Goal: Information Seeking & Learning: Check status

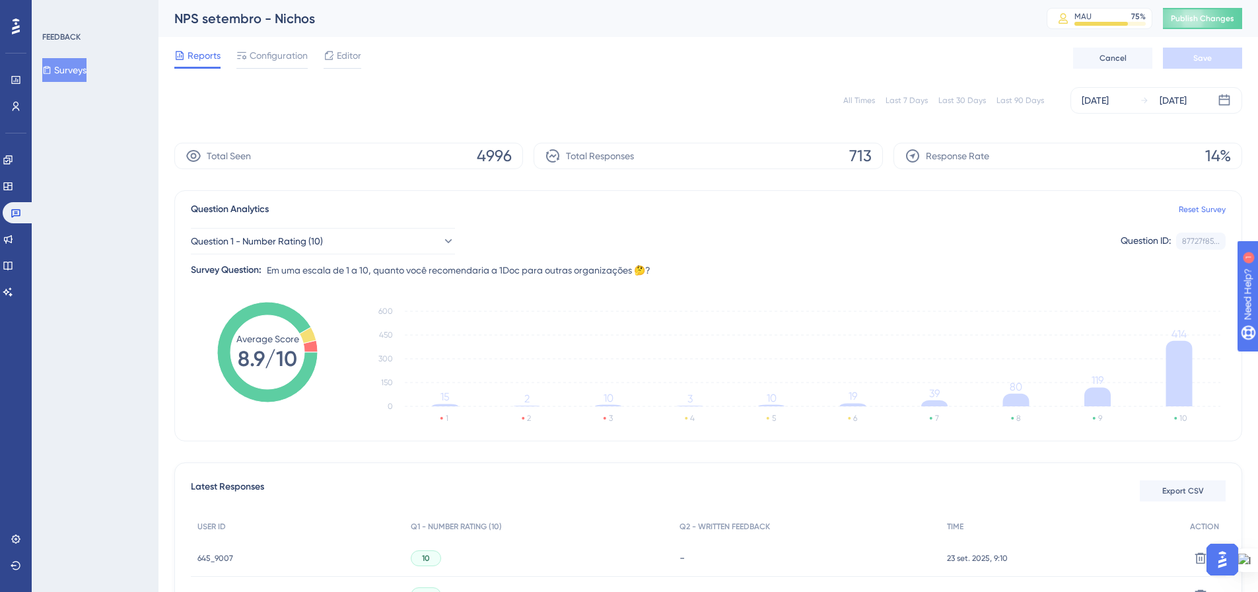
click at [77, 74] on button "Surveys" at bounding box center [64, 70] width 44 height 24
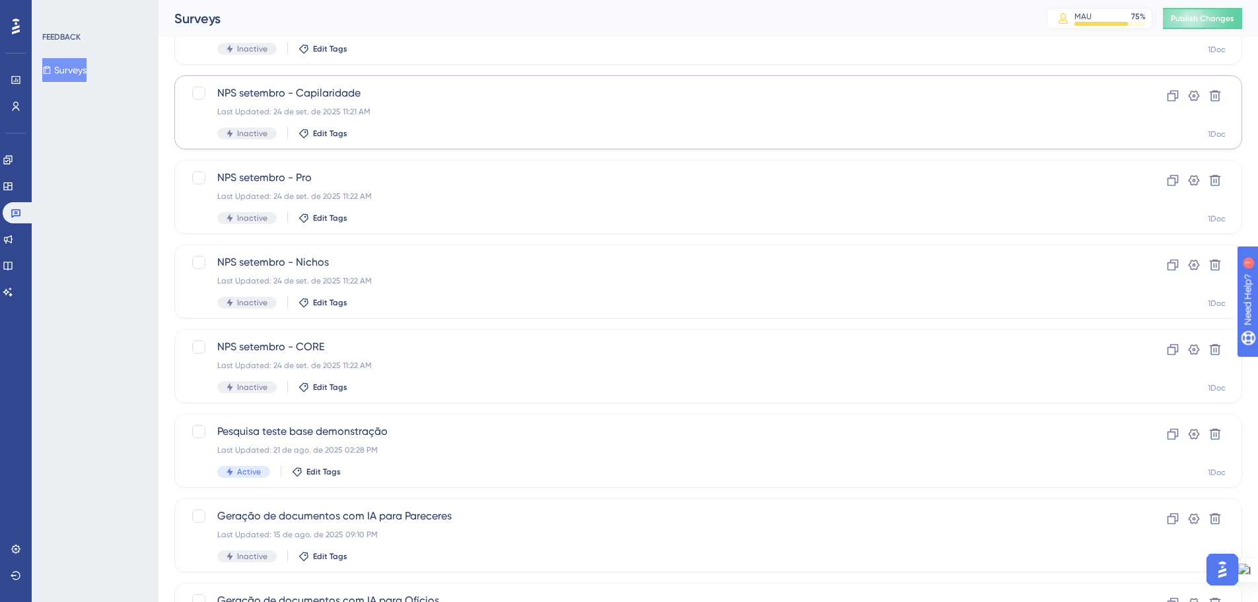
scroll to position [264, 0]
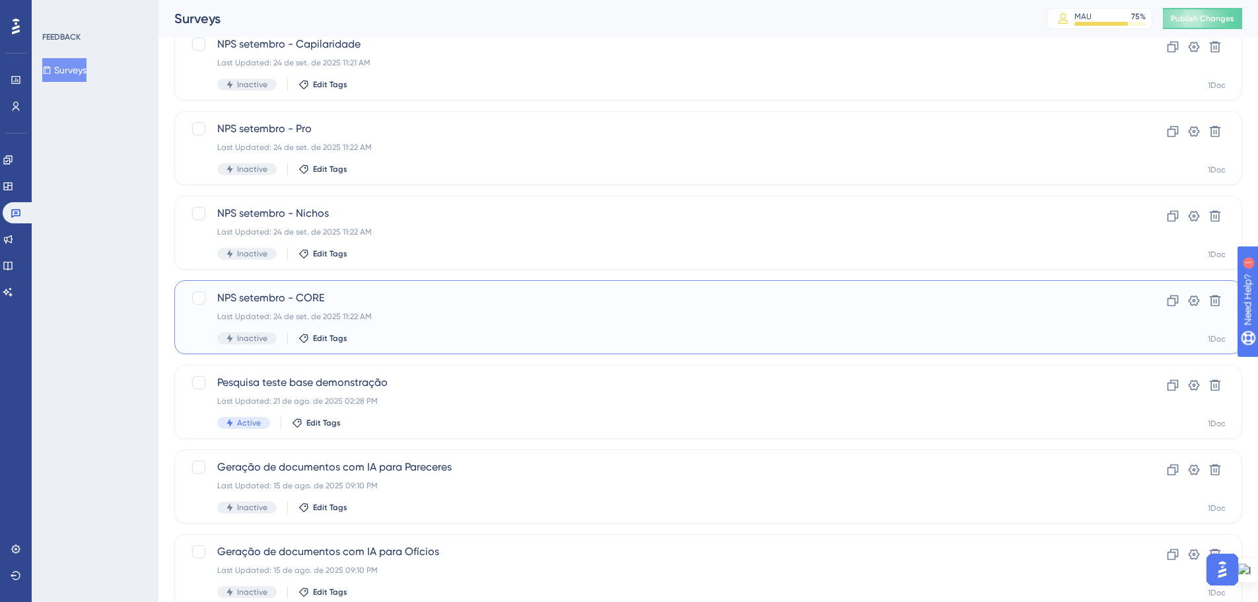
click at [422, 322] on div "NPS setembro - CORE Last Updated: 24 de set. de 2025 11:22 AM Inactive Edit Tags" at bounding box center [655, 317] width 876 height 54
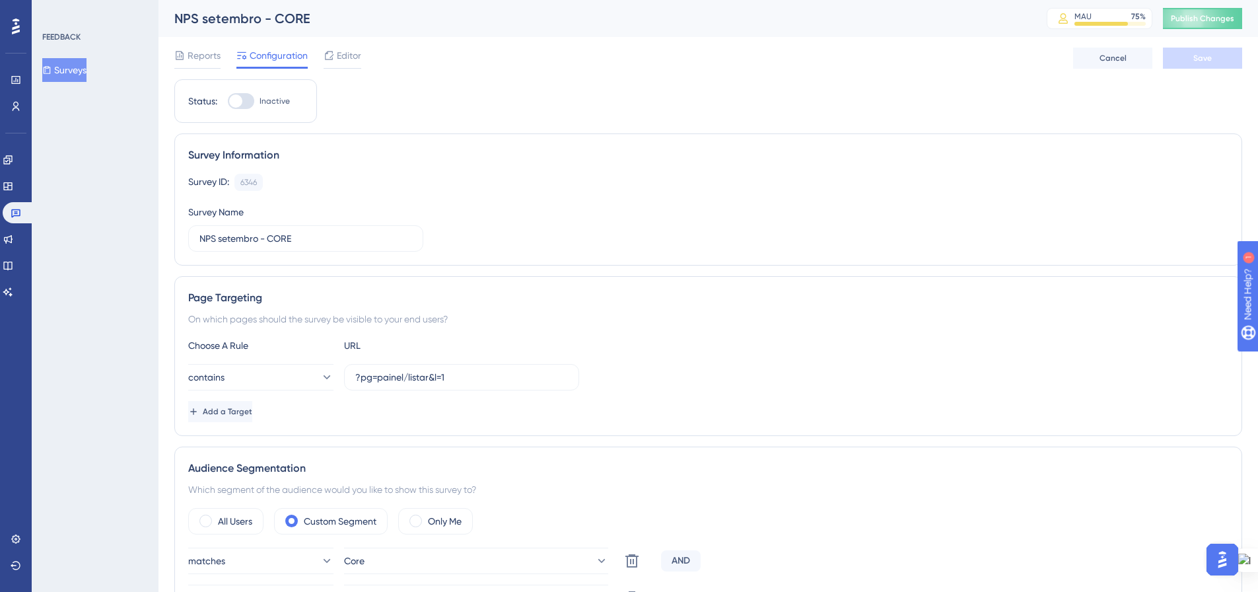
drag, startPoint x: 204, startPoint y: 55, endPoint x: 786, endPoint y: 70, distance: 582.0
click at [204, 57] on span "Reports" at bounding box center [204, 56] width 33 height 16
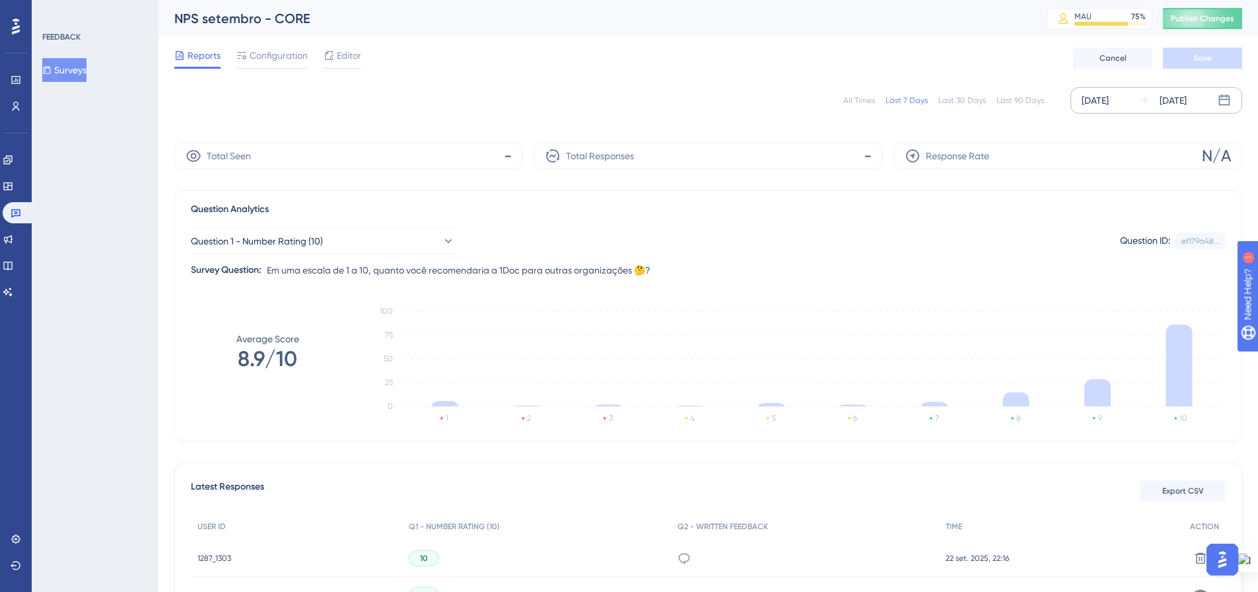
click at [1099, 101] on div "[DATE]" at bounding box center [1095, 100] width 27 height 16
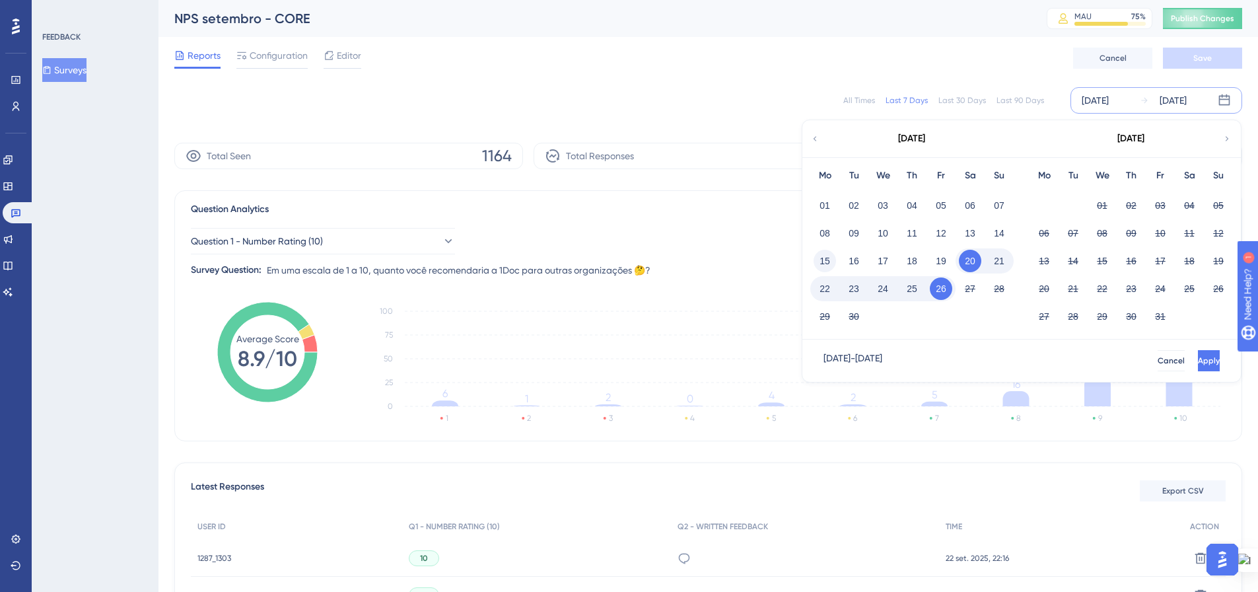
click at [827, 264] on button "15" at bounding box center [825, 261] width 22 height 22
click at [852, 261] on button "16" at bounding box center [854, 261] width 22 height 22
click at [825, 262] on button "15" at bounding box center [825, 261] width 22 height 22
click at [849, 262] on button "16" at bounding box center [854, 261] width 22 height 22
click at [1157, 362] on span "Cancel" at bounding box center [1170, 360] width 27 height 11
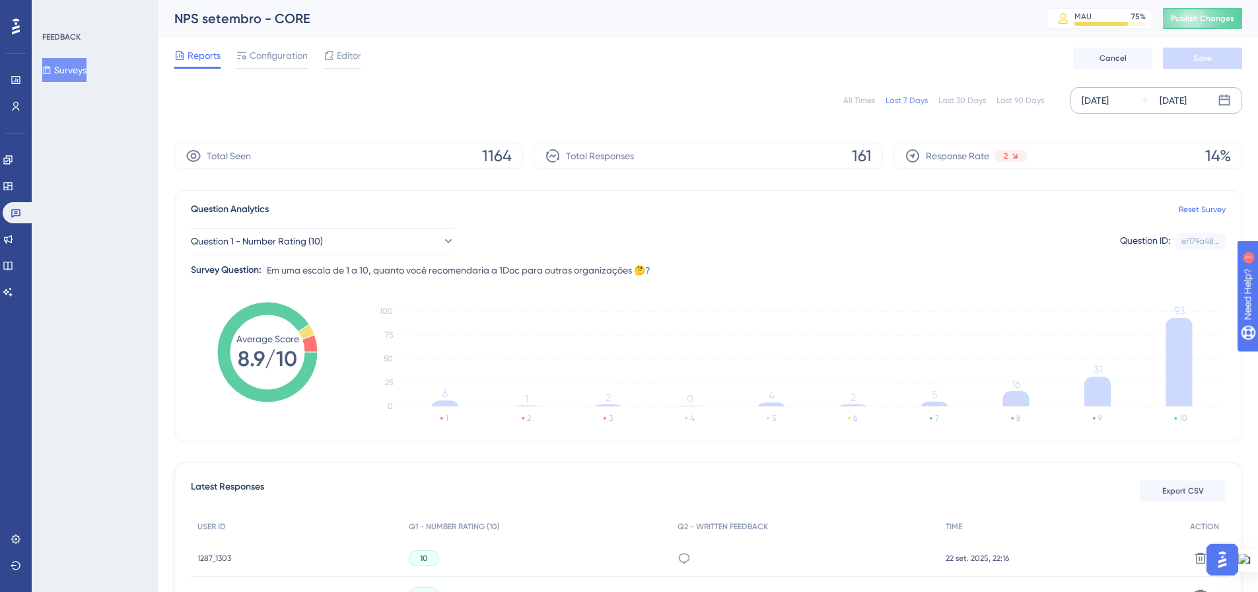
click at [1109, 104] on div "[DATE]" at bounding box center [1095, 100] width 27 height 16
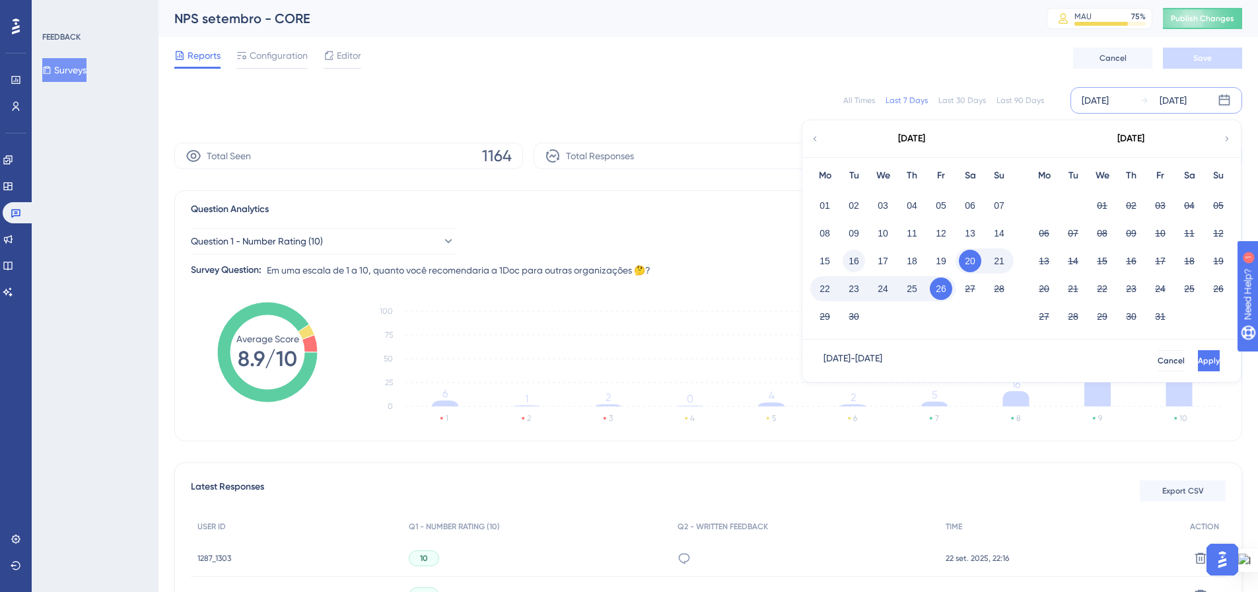
click at [854, 265] on button "16" at bounding box center [854, 261] width 22 height 22
click at [828, 287] on button "22" at bounding box center [825, 288] width 22 height 22
click at [1199, 357] on button "Apply" at bounding box center [1207, 360] width 24 height 21
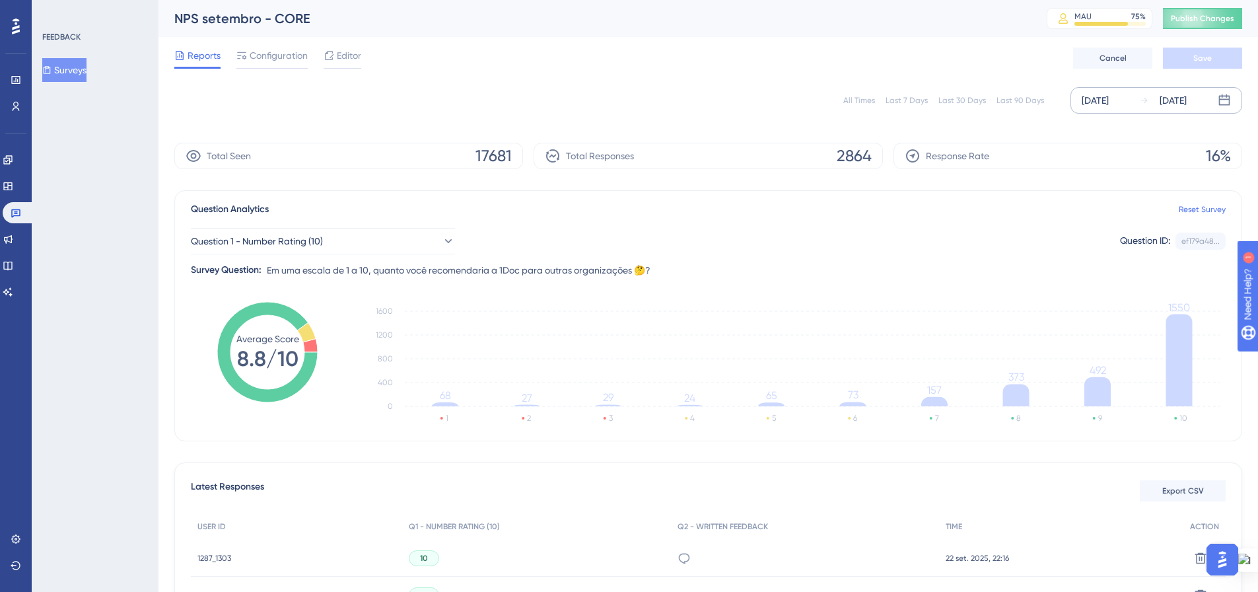
click at [870, 102] on div "All Times" at bounding box center [859, 100] width 32 height 11
drag, startPoint x: 87, startPoint y: 69, endPoint x: 149, endPoint y: 253, distance: 193.6
click at [87, 69] on button "Surveys" at bounding box center [64, 70] width 44 height 24
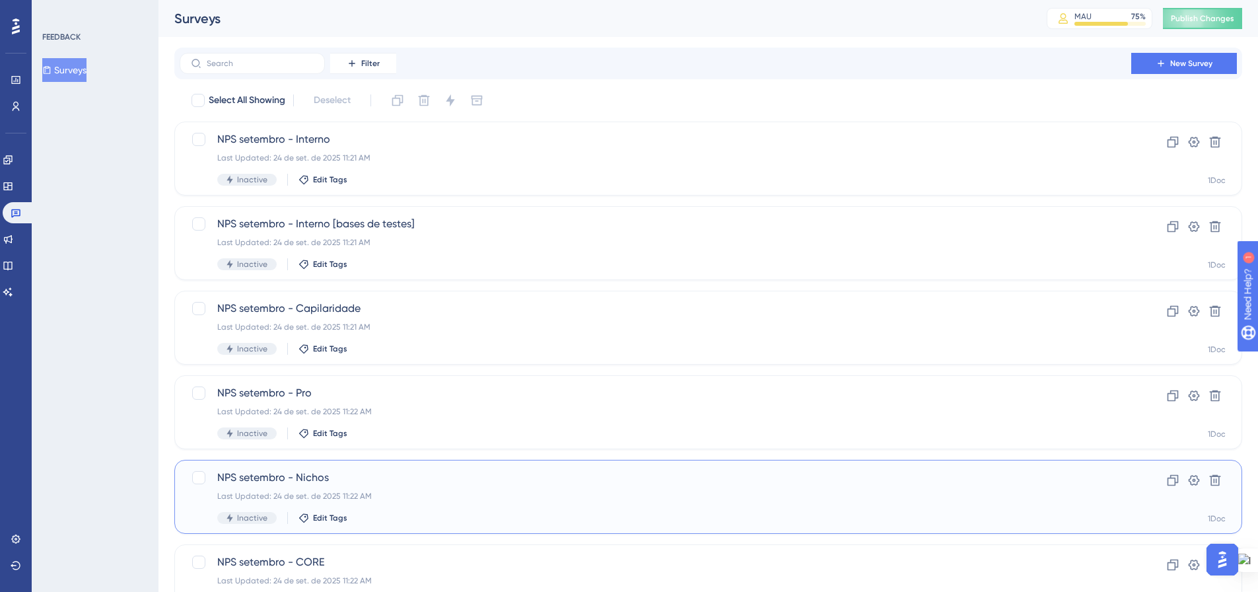
click at [334, 486] on div "NPS setembro - Nichos Last Updated: 24 de set. de 2025 11:22 AM Inactive Edit T…" at bounding box center [655, 497] width 876 height 54
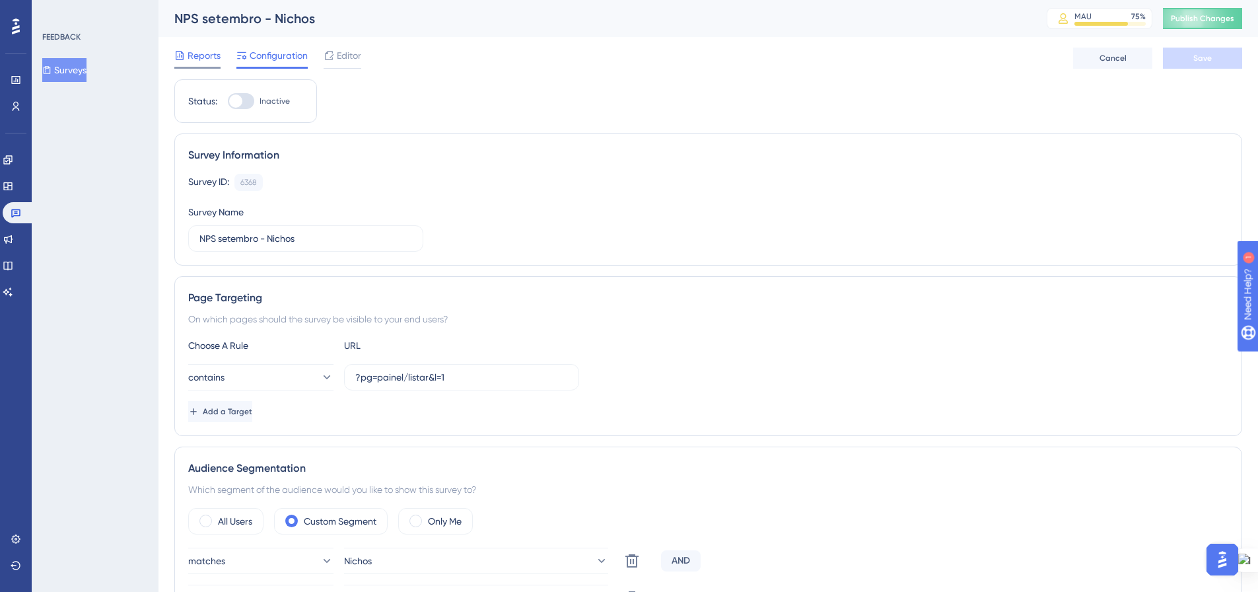
click at [199, 56] on span "Reports" at bounding box center [204, 56] width 33 height 16
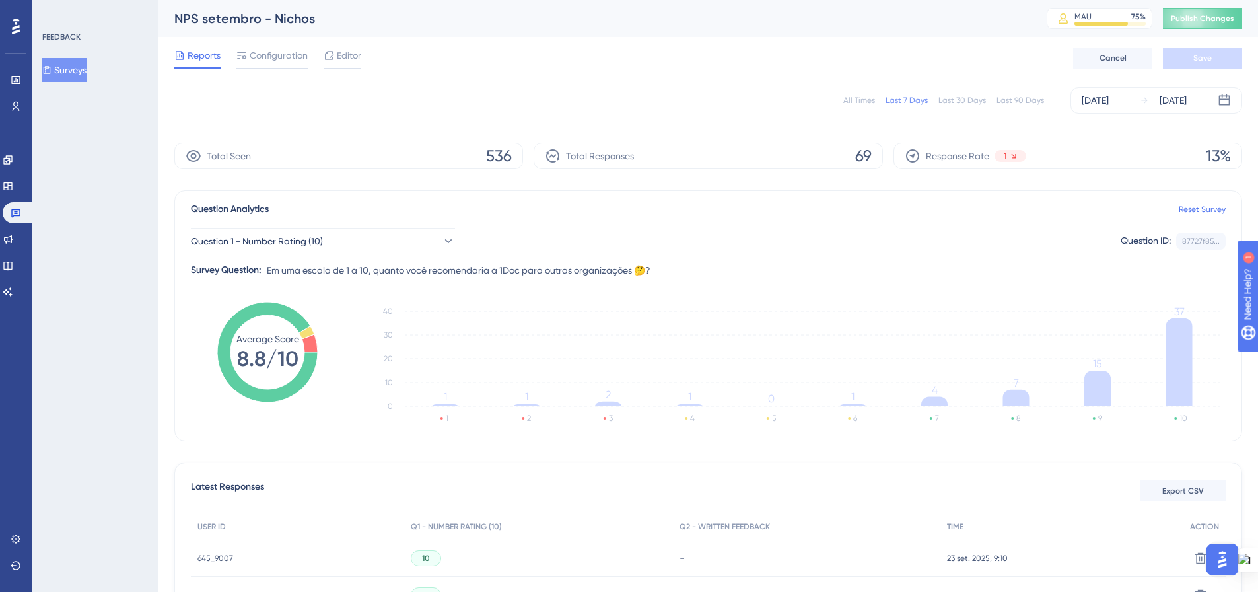
click at [861, 100] on div "All Times" at bounding box center [859, 100] width 32 height 11
click at [1090, 104] on div "[DATE]" at bounding box center [1095, 100] width 27 height 16
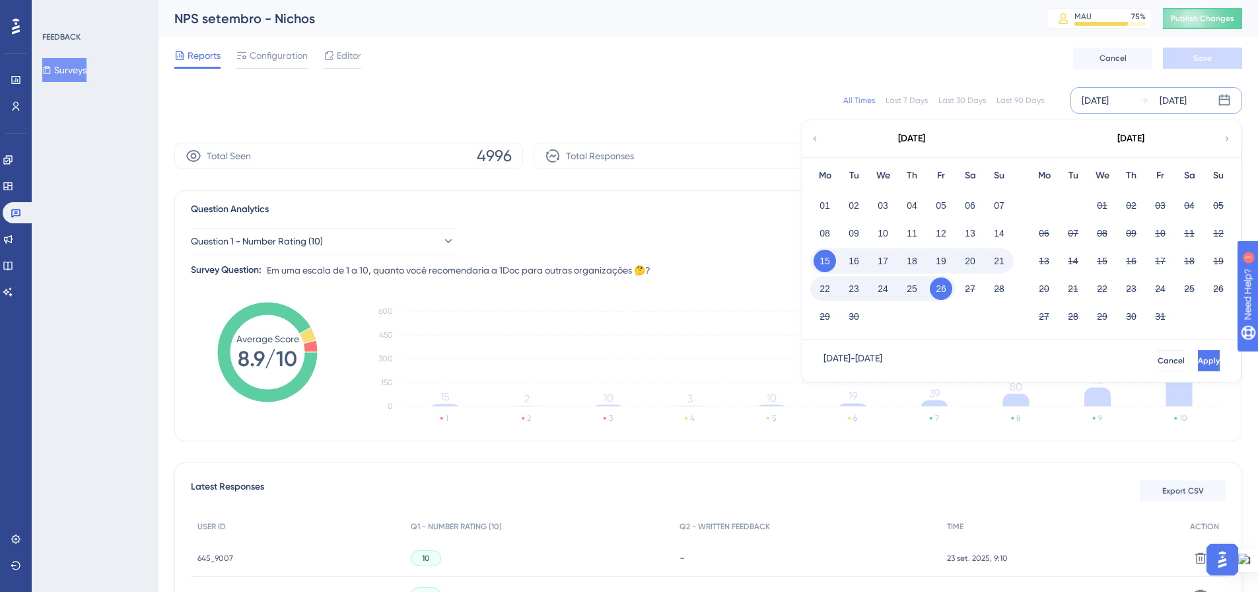
click at [743, 108] on div "All Times Last 7 Days Last 30 Days Last 90 Days [DATE] [DATE] [DATE] Mo Tu We T…" at bounding box center [708, 100] width 1068 height 26
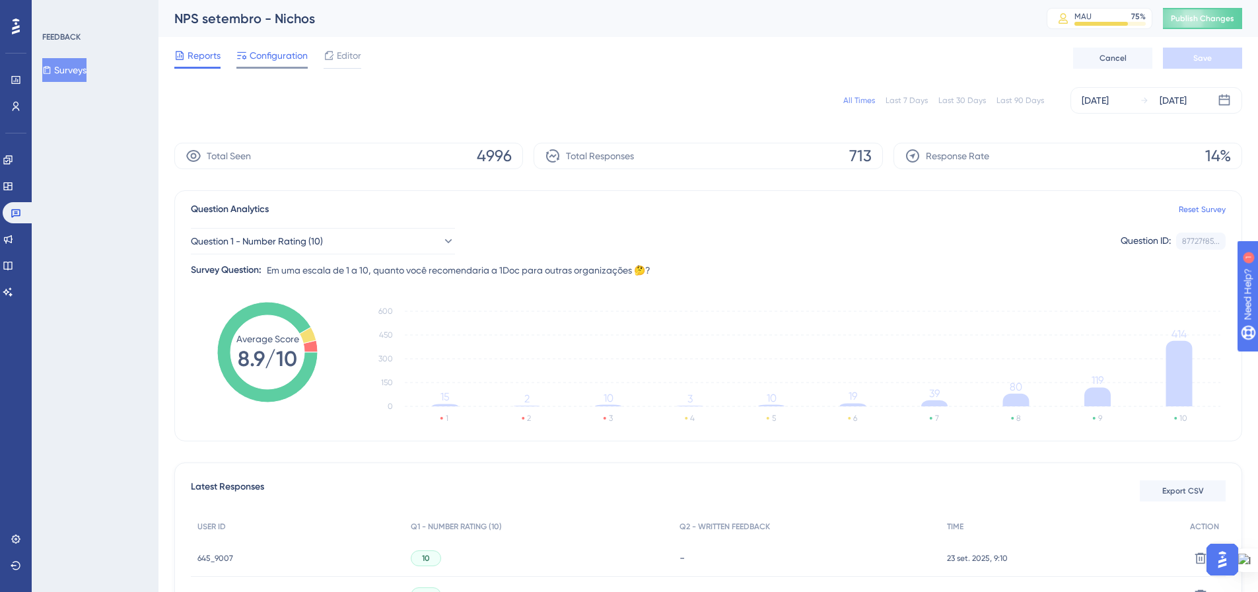
click at [299, 60] on span "Configuration" at bounding box center [279, 56] width 58 height 16
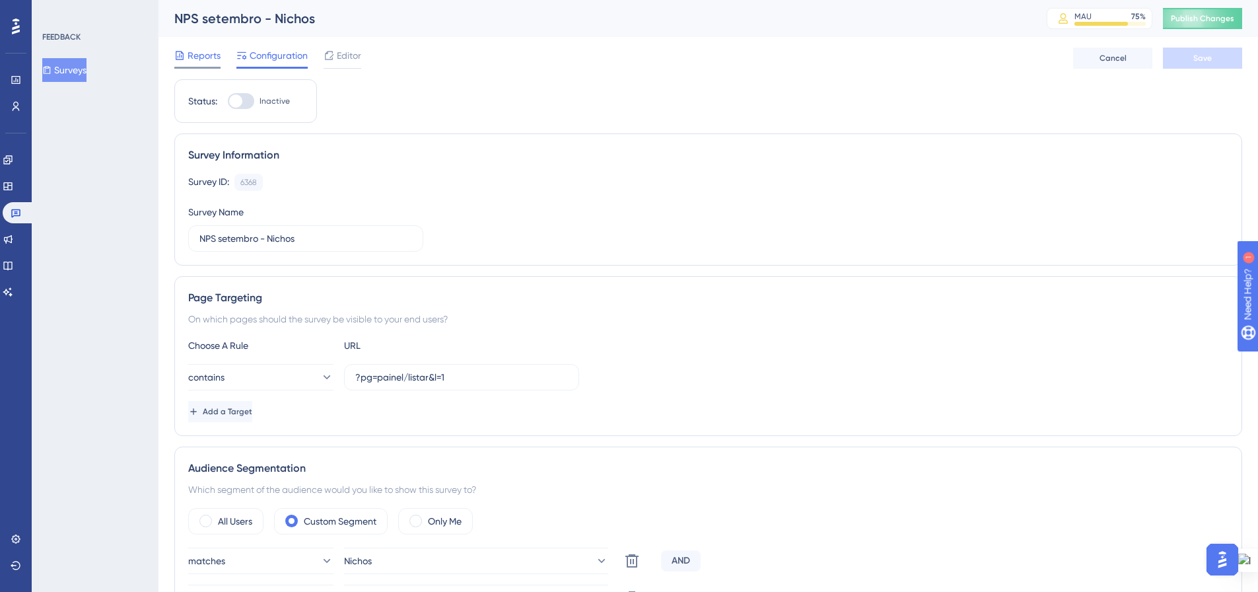
click at [188, 53] on span "Reports" at bounding box center [204, 56] width 33 height 16
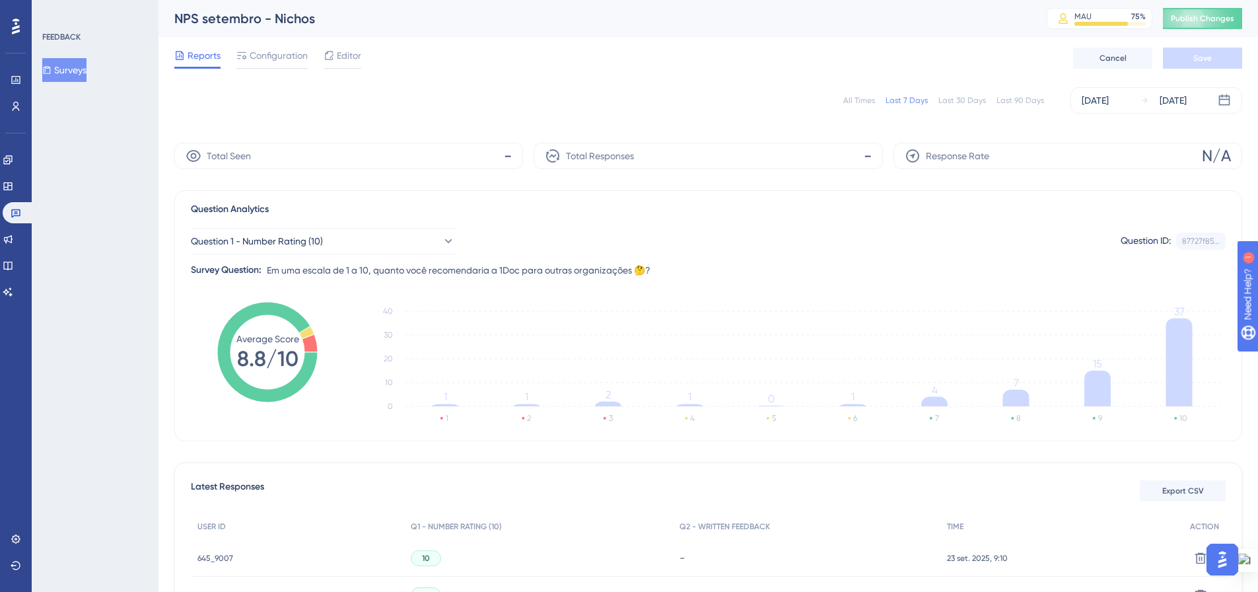
click at [858, 102] on div "All Times" at bounding box center [859, 100] width 32 height 11
click at [1109, 102] on div "[DATE]" at bounding box center [1095, 100] width 27 height 16
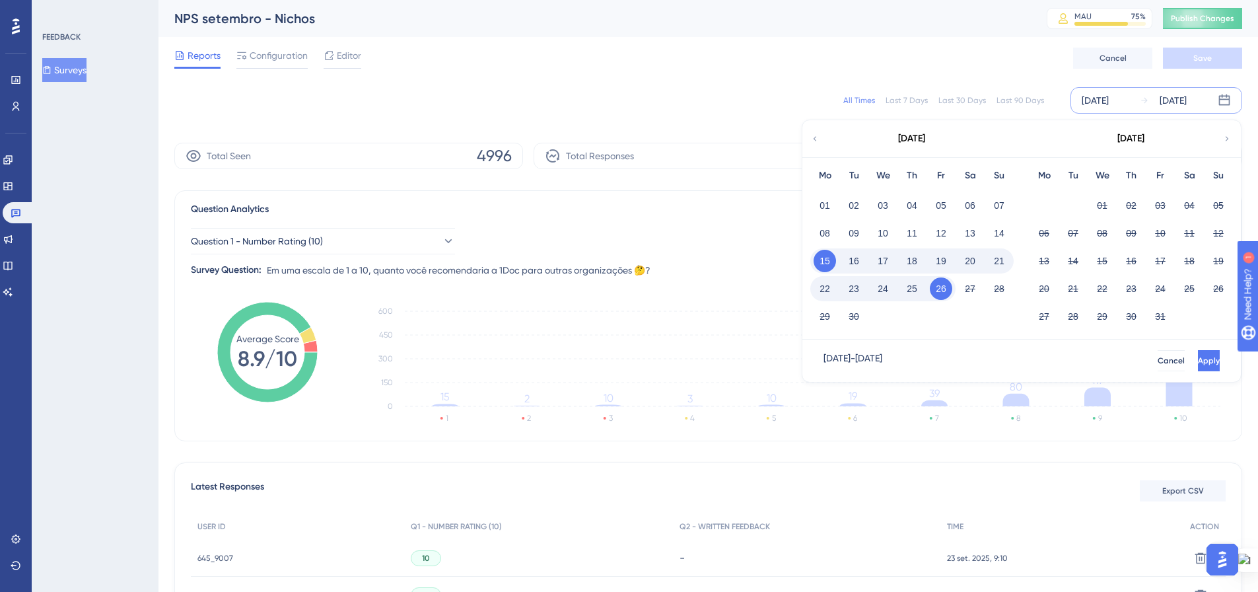
click at [749, 118] on div "All Times Last 7 Days Last 30 Days Last 90 Days [DATE] [DATE] [DATE] Mo Tu We T…" at bounding box center [708, 100] width 1068 height 42
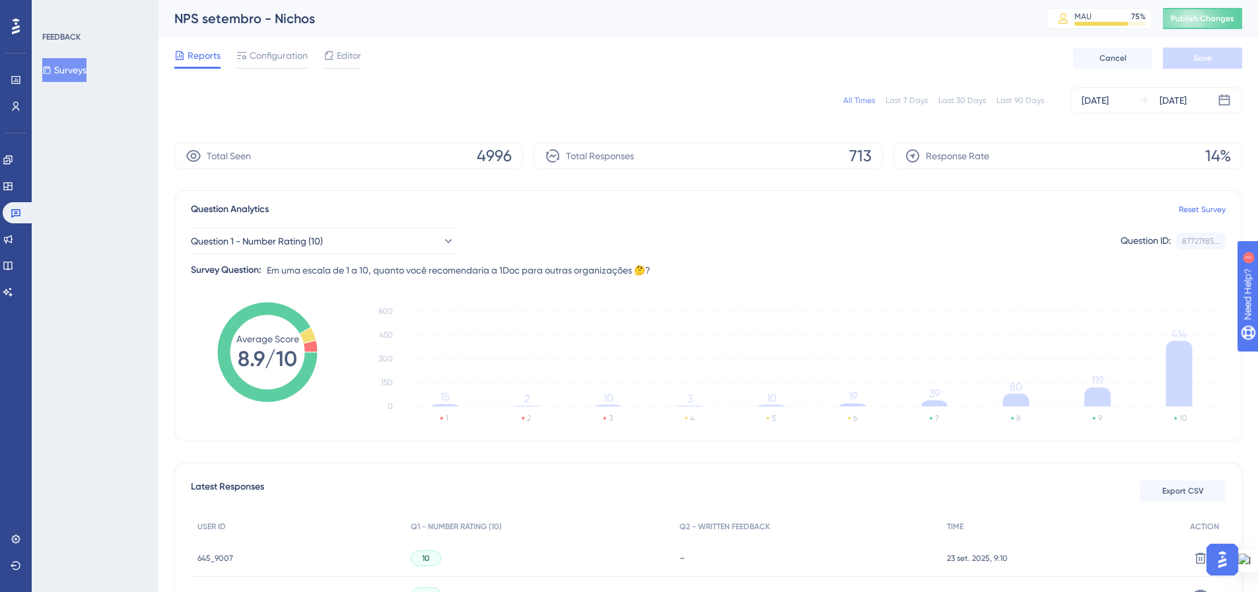
drag, startPoint x: 264, startPoint y: 59, endPoint x: 476, endPoint y: 223, distance: 267.9
click at [264, 59] on span "Configuration" at bounding box center [279, 56] width 58 height 16
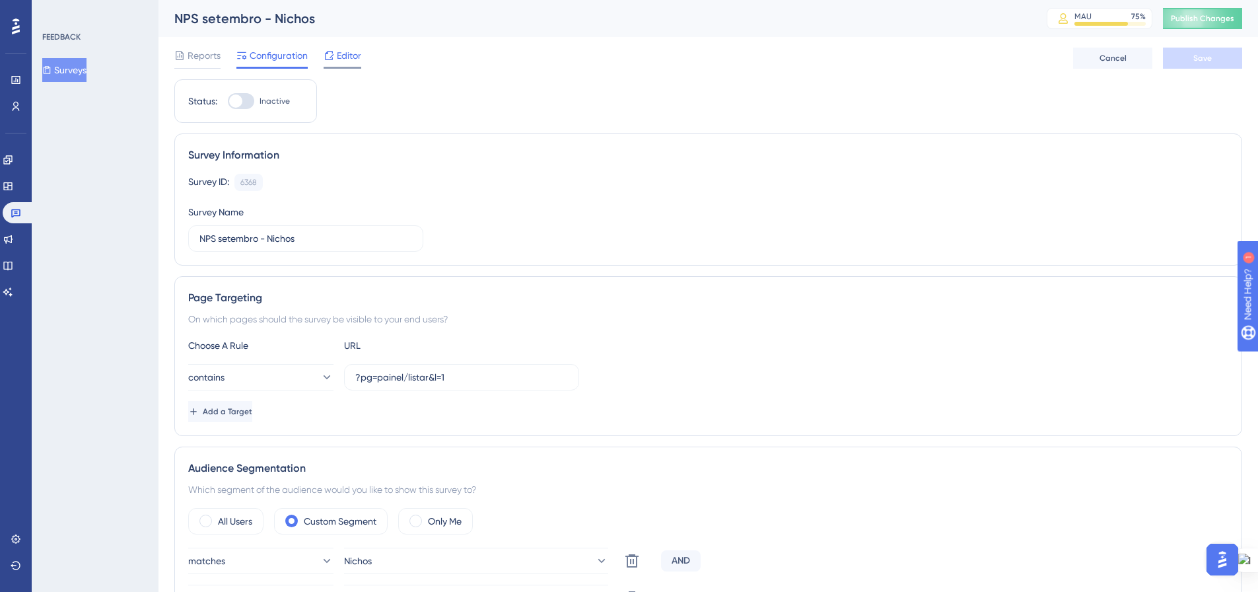
click at [326, 55] on icon at bounding box center [329, 55] width 9 height 9
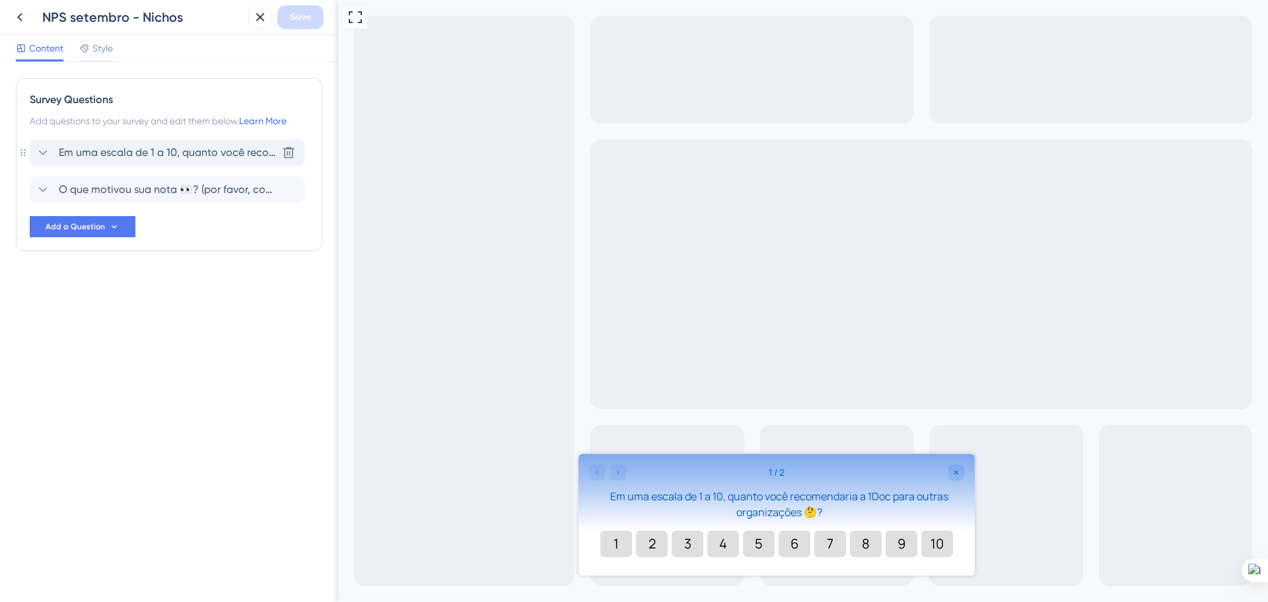
click at [42, 154] on icon at bounding box center [43, 153] width 16 height 16
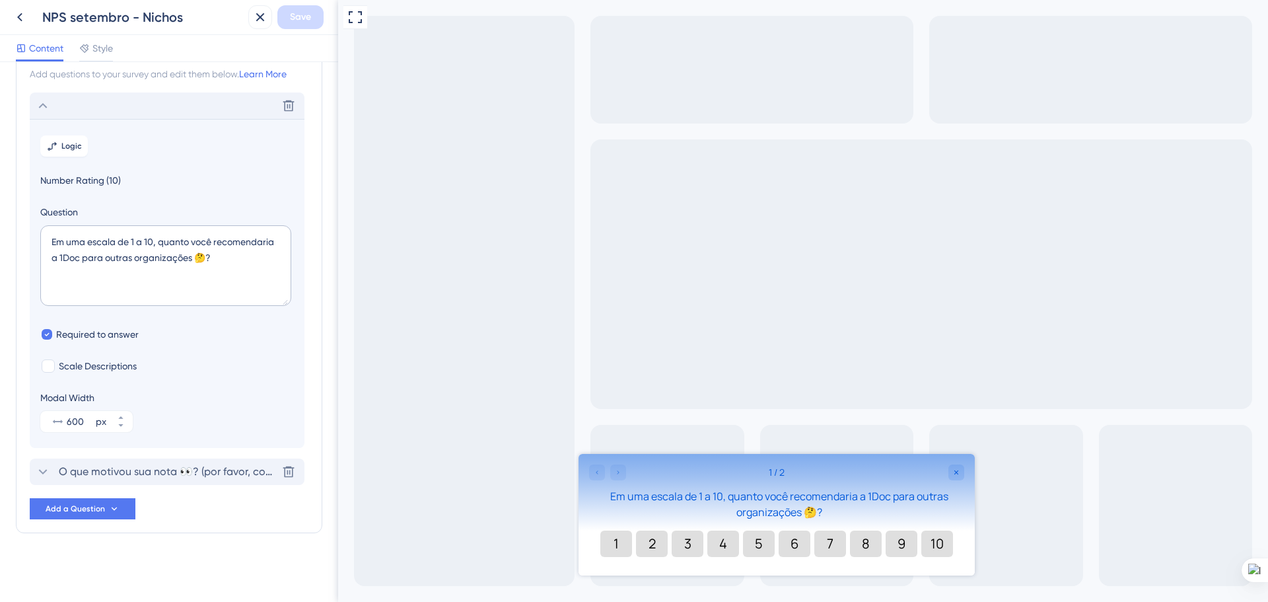
click at [42, 472] on icon at bounding box center [43, 472] width 16 height 16
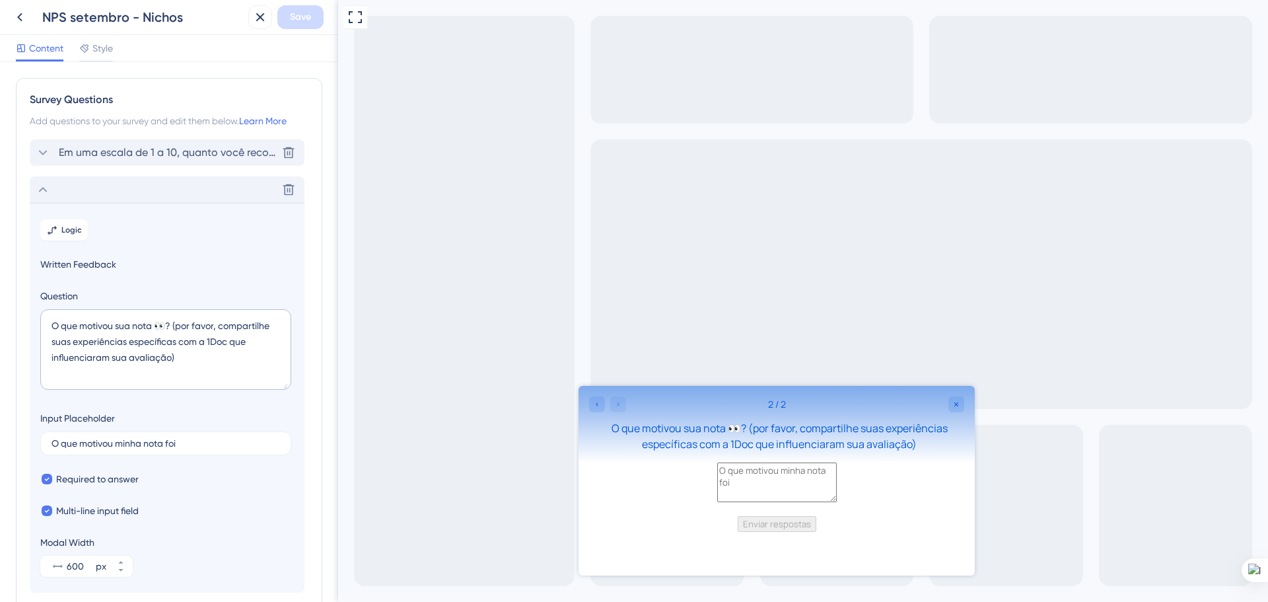
click at [40, 149] on icon at bounding box center [43, 153] width 16 height 16
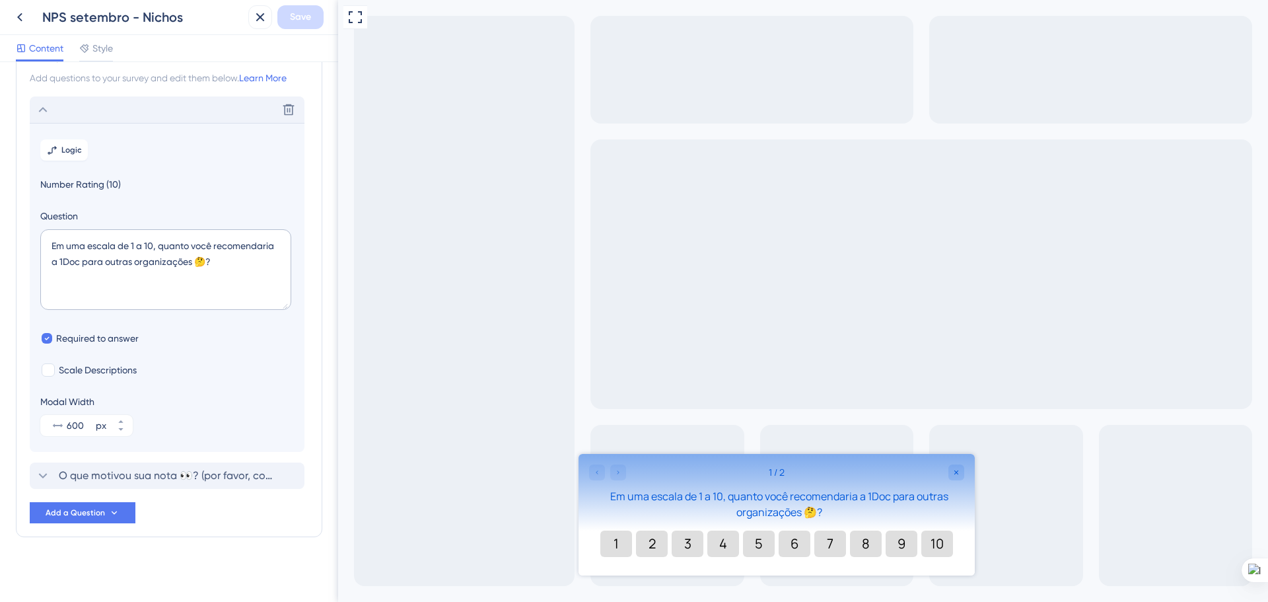
scroll to position [47, 0]
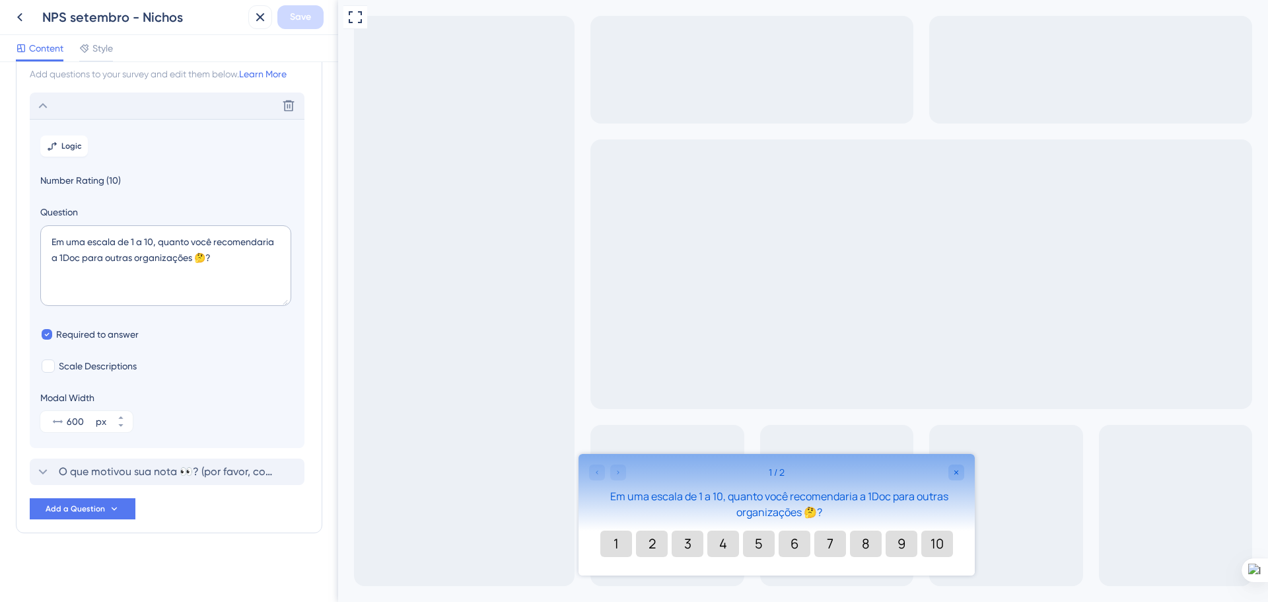
click at [458, 88] on div "Full Screen Preview" at bounding box center [803, 301] width 930 height 602
click at [39, 468] on icon at bounding box center [43, 472] width 16 height 16
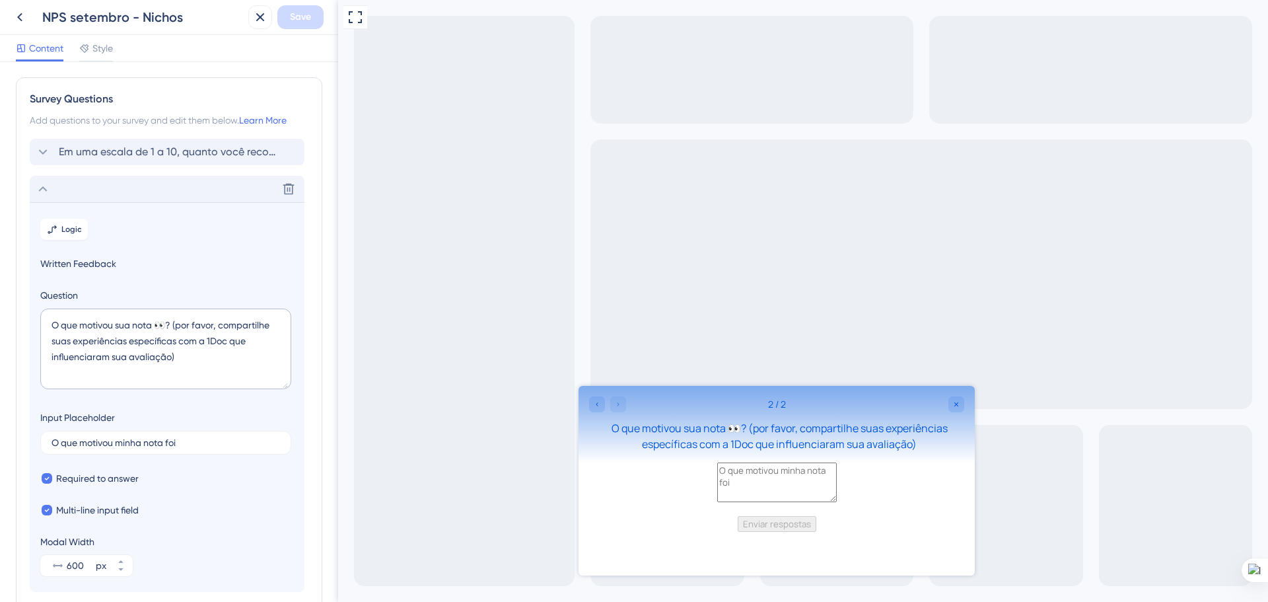
scroll to position [0, 0]
click at [98, 56] on div "Style" at bounding box center [96, 50] width 34 height 21
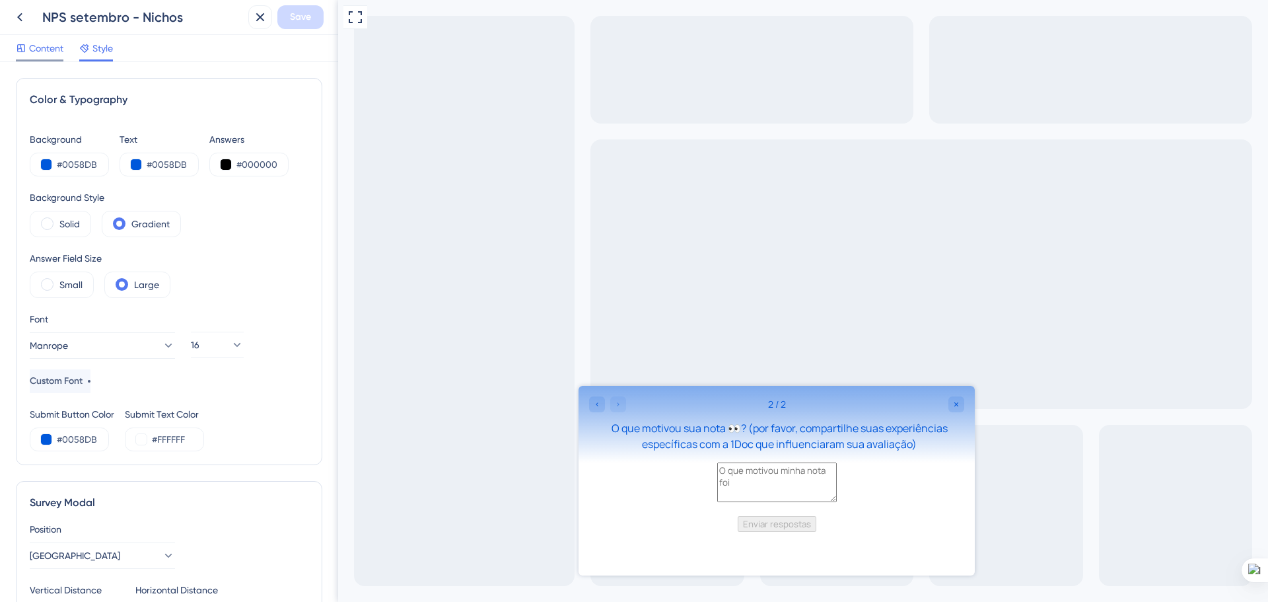
click at [36, 52] on span "Content" at bounding box center [46, 48] width 34 height 16
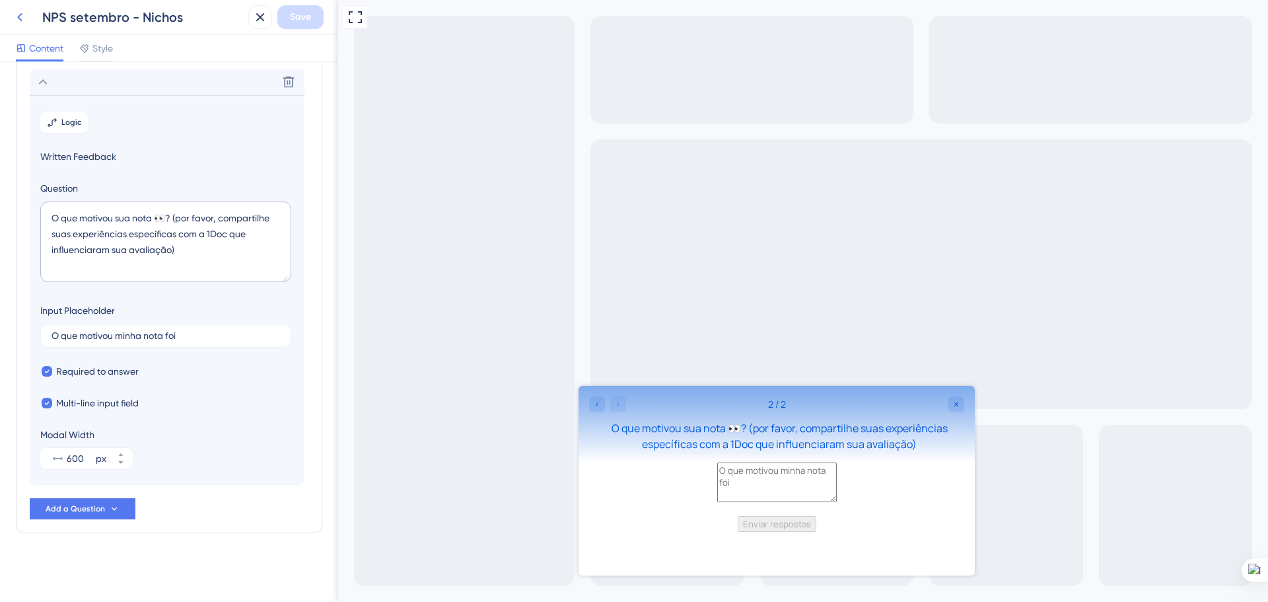
click at [15, 22] on icon at bounding box center [20, 17] width 16 height 16
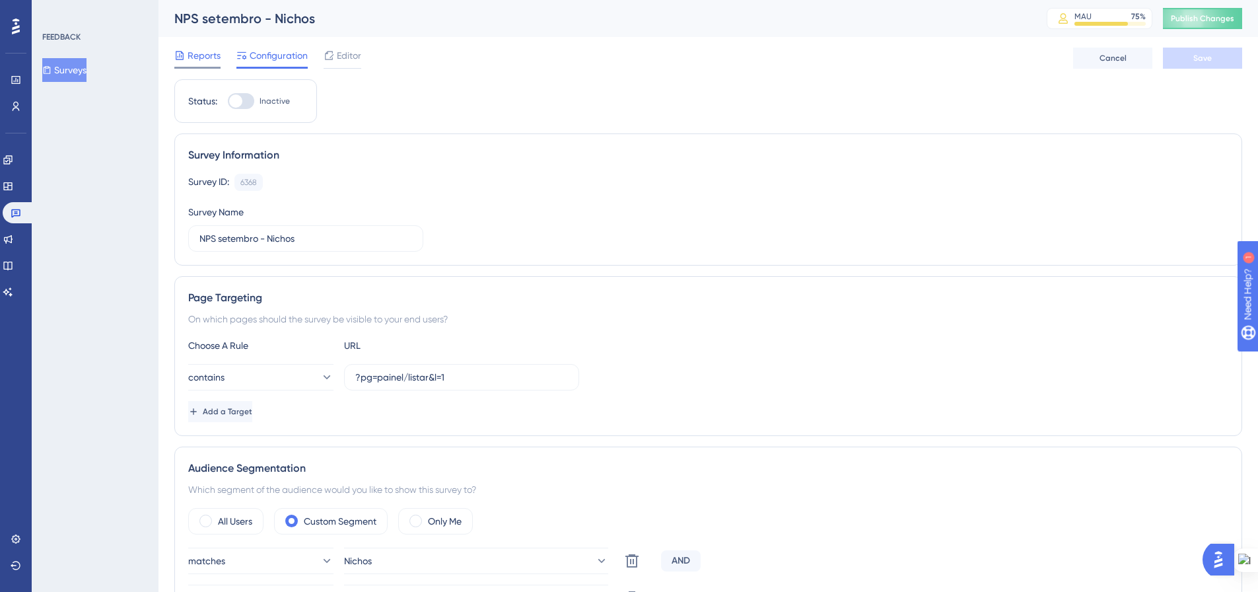
click at [205, 57] on span "Reports" at bounding box center [204, 56] width 33 height 16
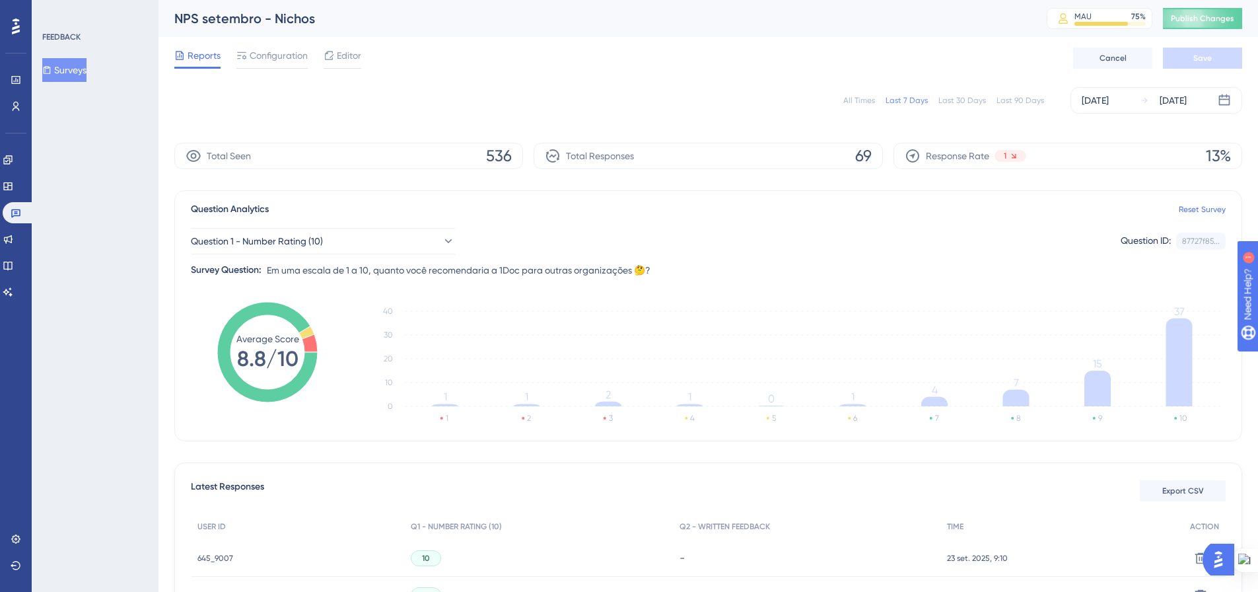
drag, startPoint x: 866, startPoint y: 104, endPoint x: 789, endPoint y: 176, distance: 106.1
click at [866, 103] on div "All Times" at bounding box center [859, 100] width 32 height 11
click at [80, 69] on button "Surveys" at bounding box center [64, 70] width 44 height 24
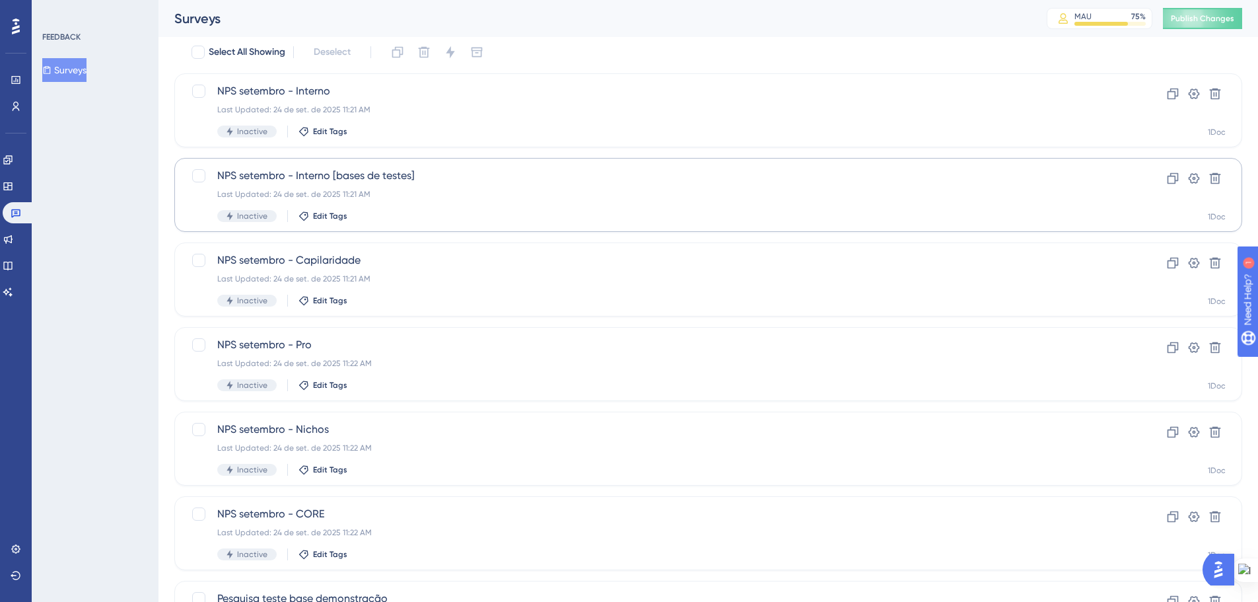
scroll to position [132, 0]
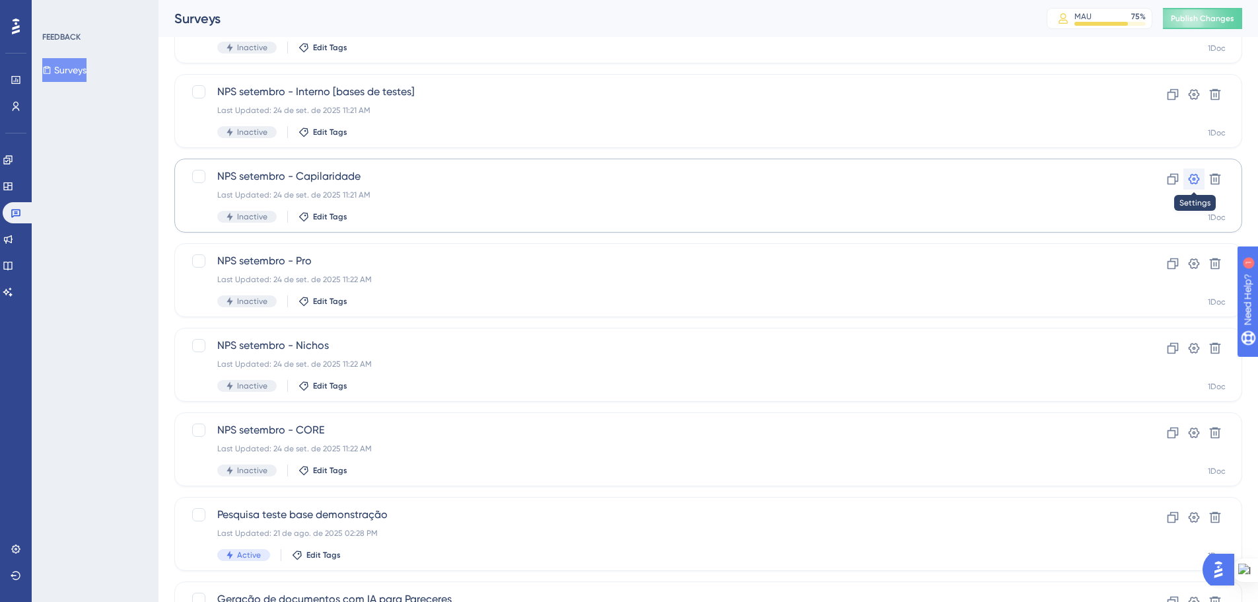
click at [1198, 179] on icon at bounding box center [1193, 178] width 13 height 13
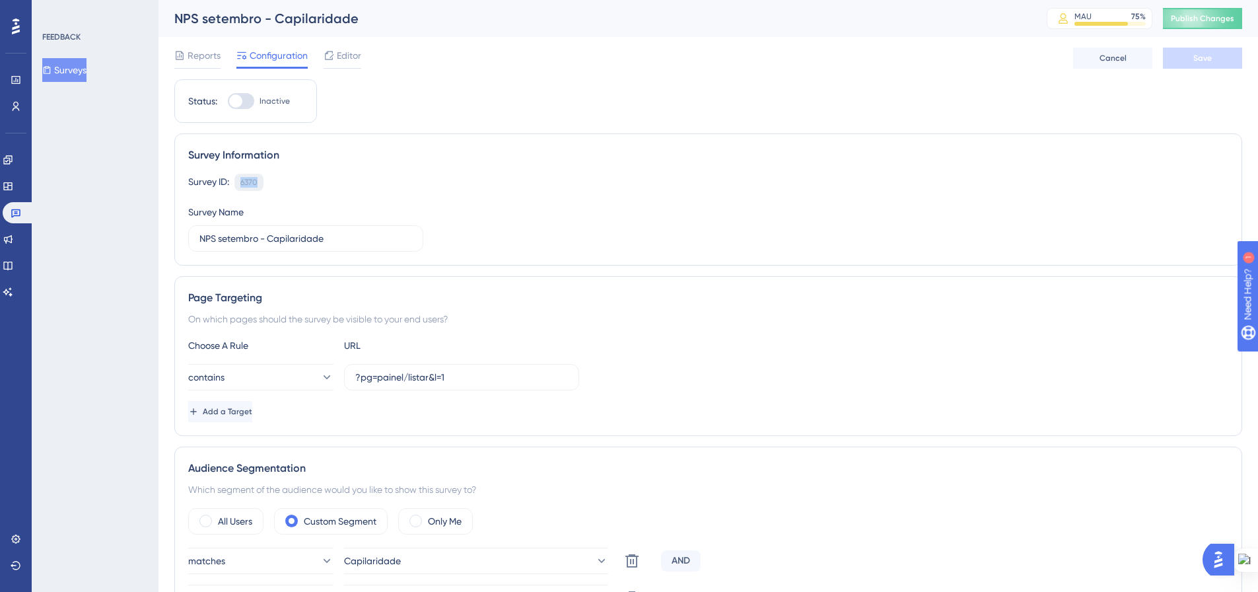
drag, startPoint x: 256, startPoint y: 182, endPoint x: 239, endPoint y: 182, distance: 16.5
click at [239, 182] on div "6370 Copy" at bounding box center [248, 182] width 29 height 17
copy div "6370"
click at [73, 75] on button "Surveys" at bounding box center [64, 70] width 44 height 24
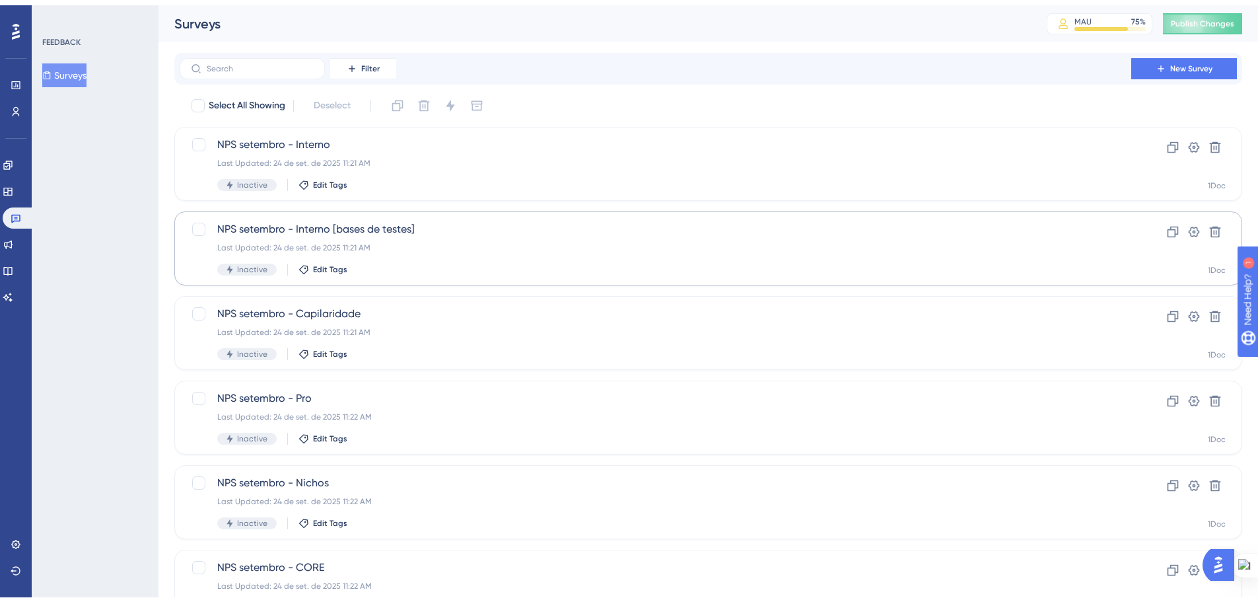
scroll to position [66, 0]
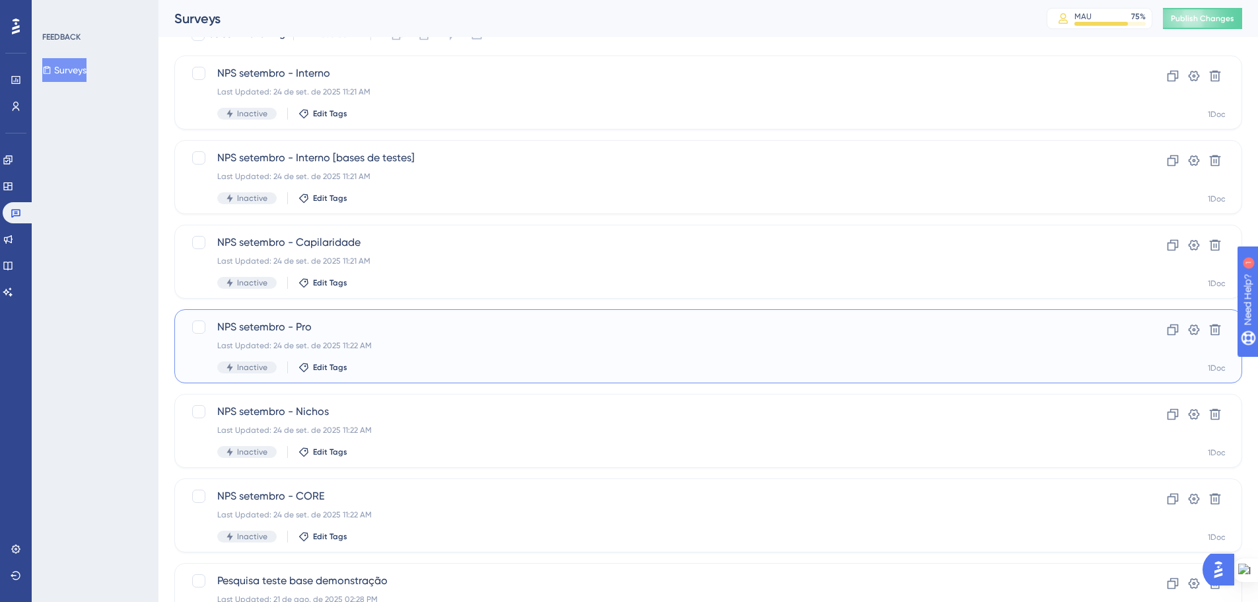
click at [319, 319] on span "NPS setembro - Pro" at bounding box center [655, 327] width 876 height 16
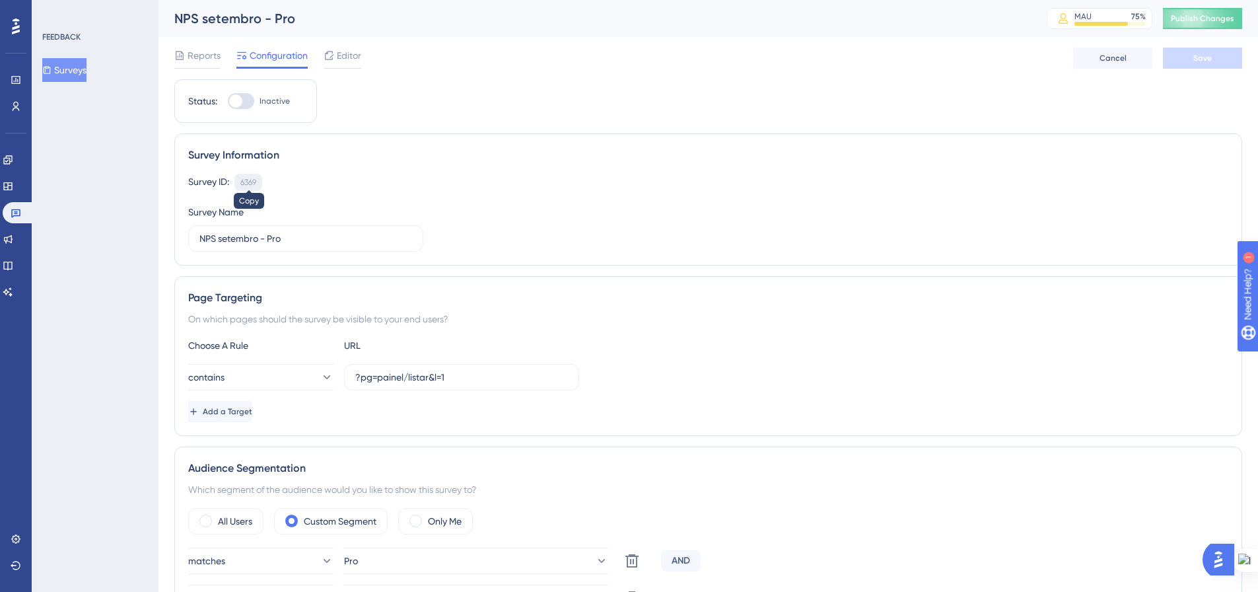
click at [246, 182] on div "6369" at bounding box center [248, 182] width 16 height 11
copy div "6369"
click at [254, 188] on div "6369 Copy" at bounding box center [248, 182] width 28 height 17
click at [251, 183] on div "6369" at bounding box center [248, 182] width 16 height 11
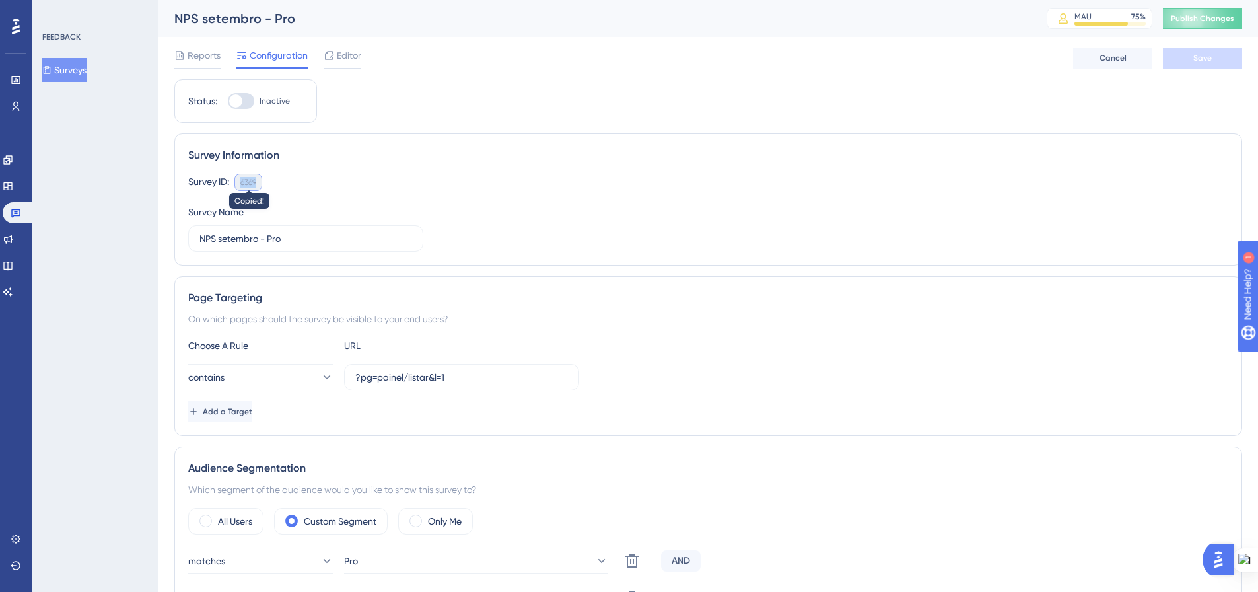
click at [251, 183] on div "6369" at bounding box center [248, 182] width 16 height 11
copy div "6369"
click at [251, 183] on div "6369" at bounding box center [248, 182] width 16 height 11
click at [61, 73] on button "Surveys" at bounding box center [64, 70] width 44 height 24
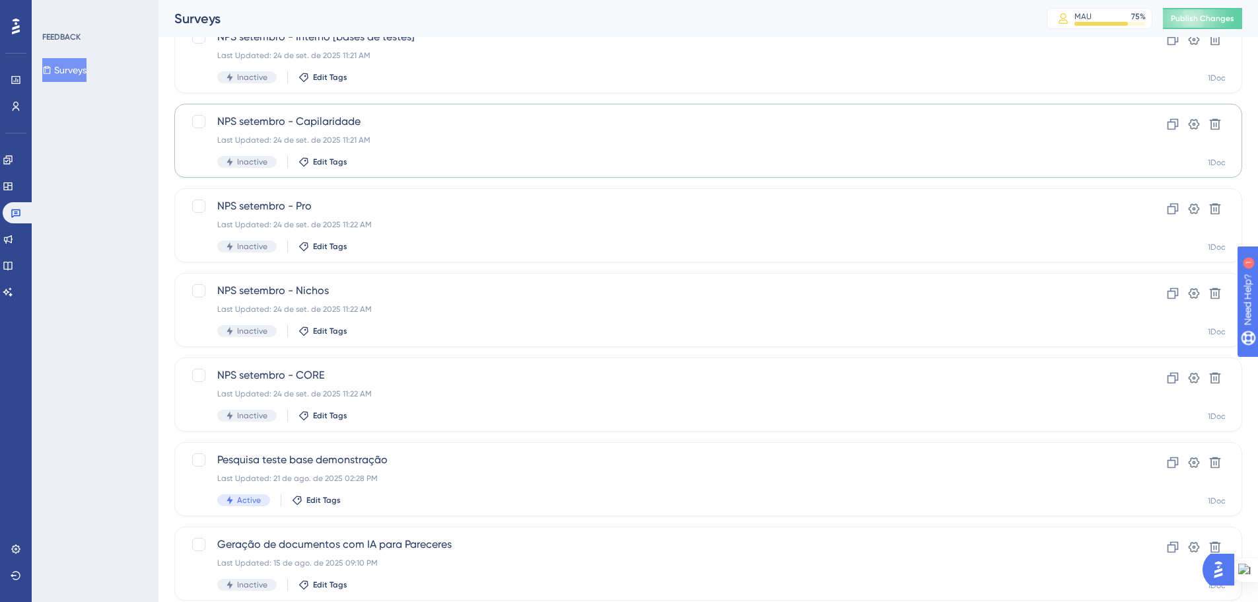
scroll to position [198, 0]
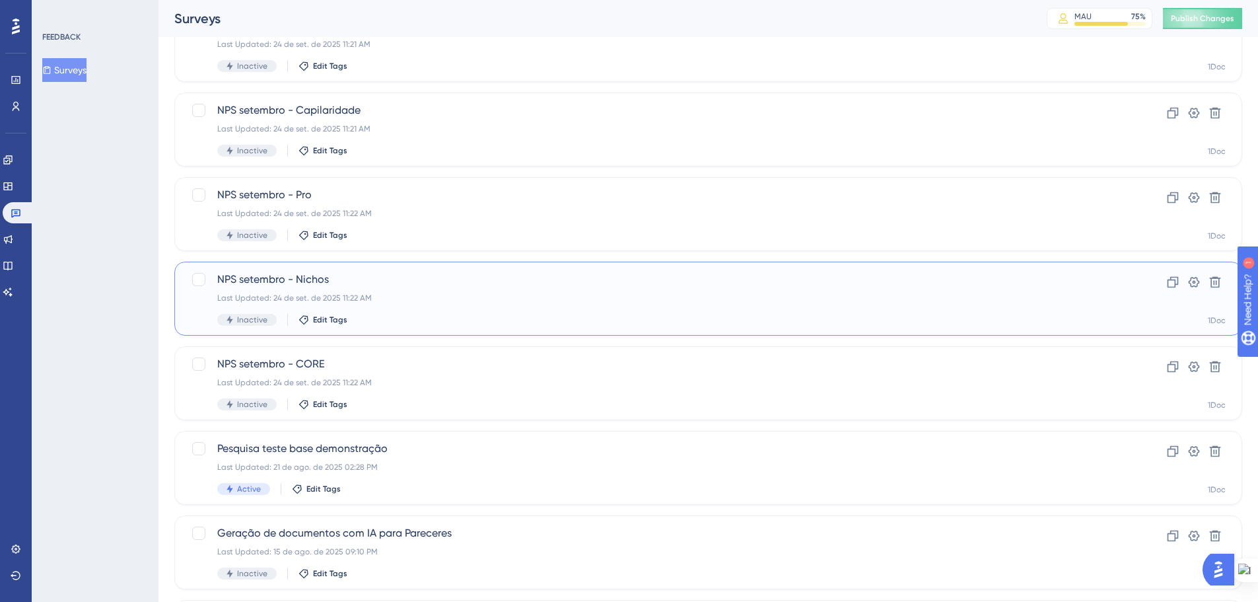
click at [368, 275] on span "NPS setembro - Nichos" at bounding box center [655, 279] width 876 height 16
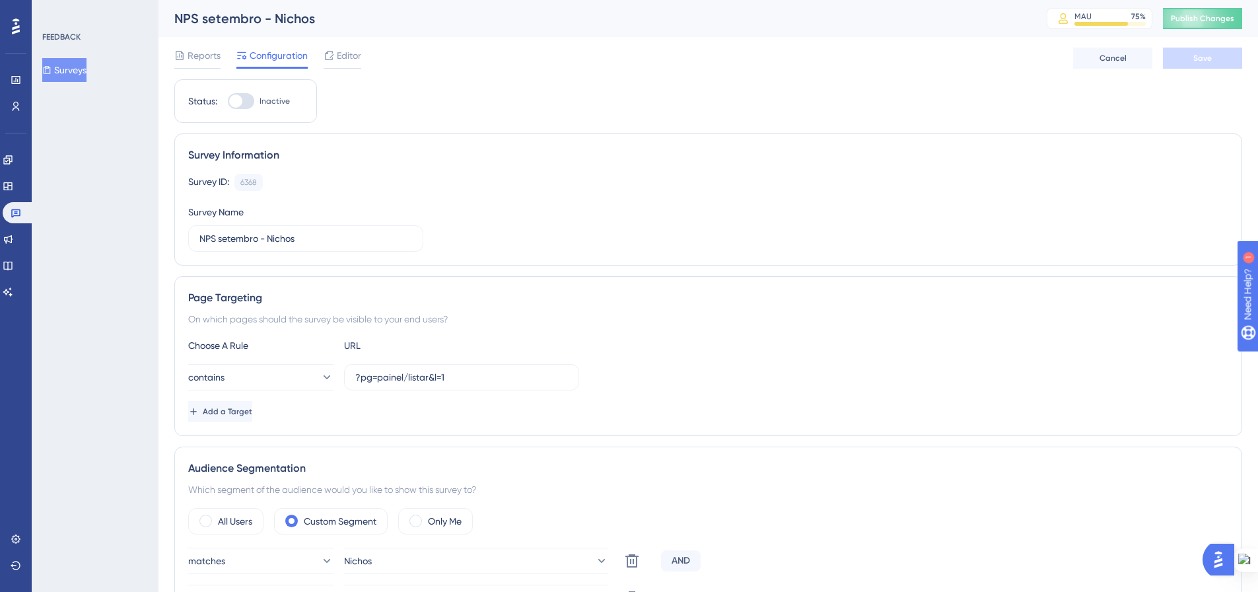
drag, startPoint x: 244, startPoint y: 183, endPoint x: 48, endPoint y: 258, distance: 209.5
click at [244, 183] on div "6368" at bounding box center [248, 182] width 17 height 11
click at [86, 71] on button "Surveys" at bounding box center [64, 70] width 44 height 24
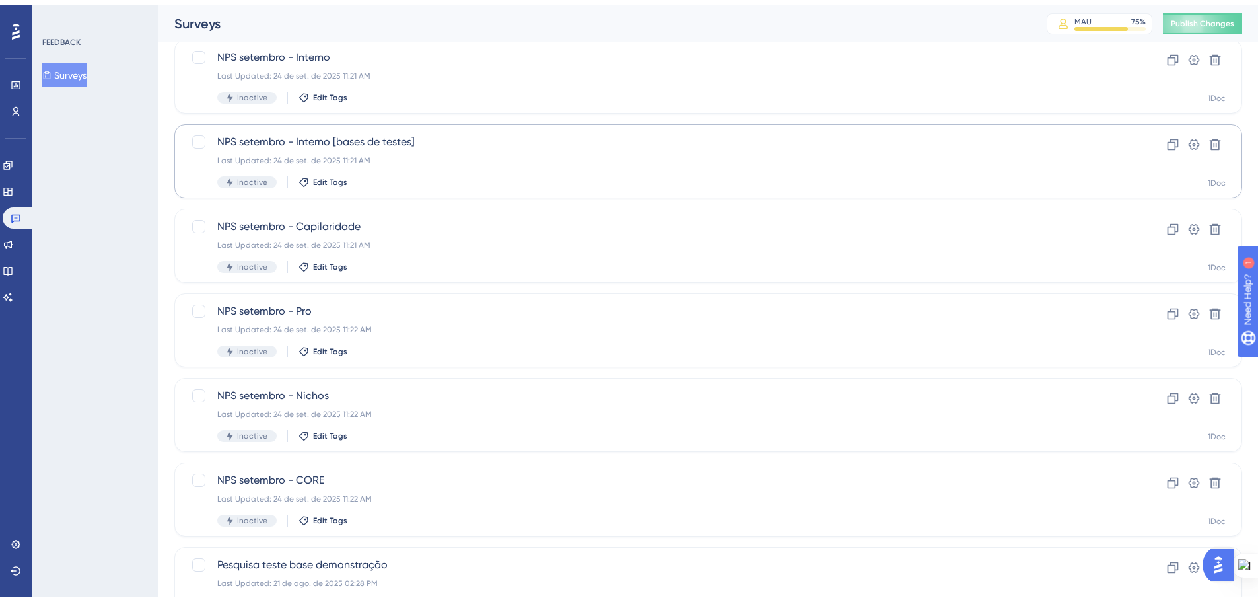
scroll to position [132, 0]
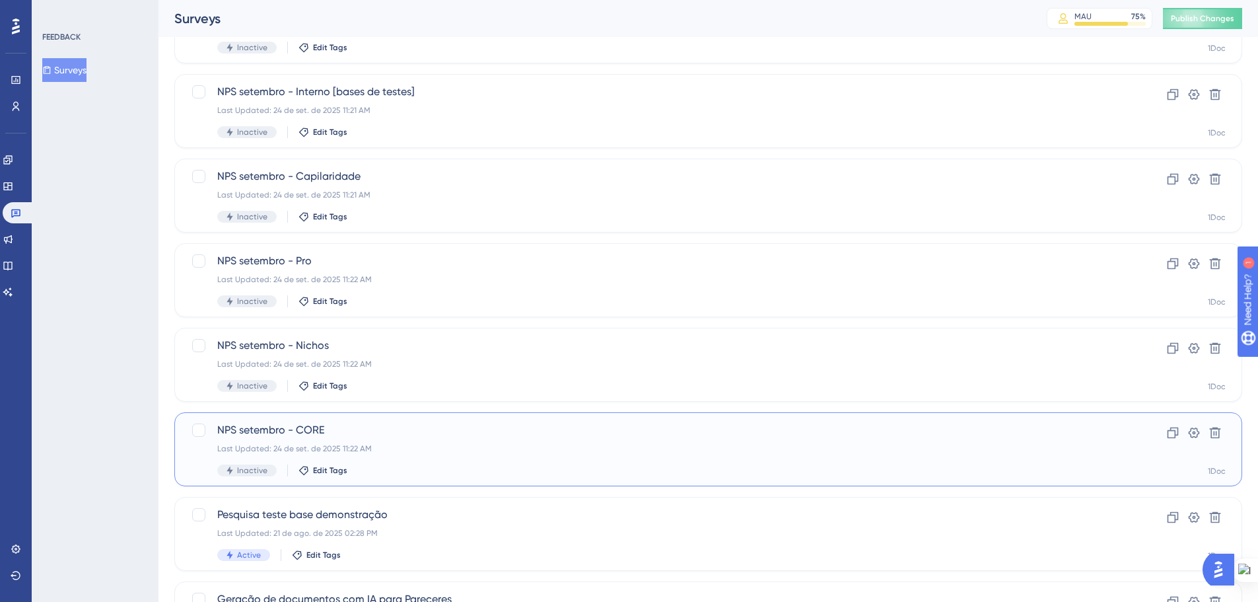
click at [406, 442] on div "NPS setembro - CORE Last Updated: 24 de set. de 2025 11:22 AM Inactive Edit Tags" at bounding box center [655, 449] width 876 height 54
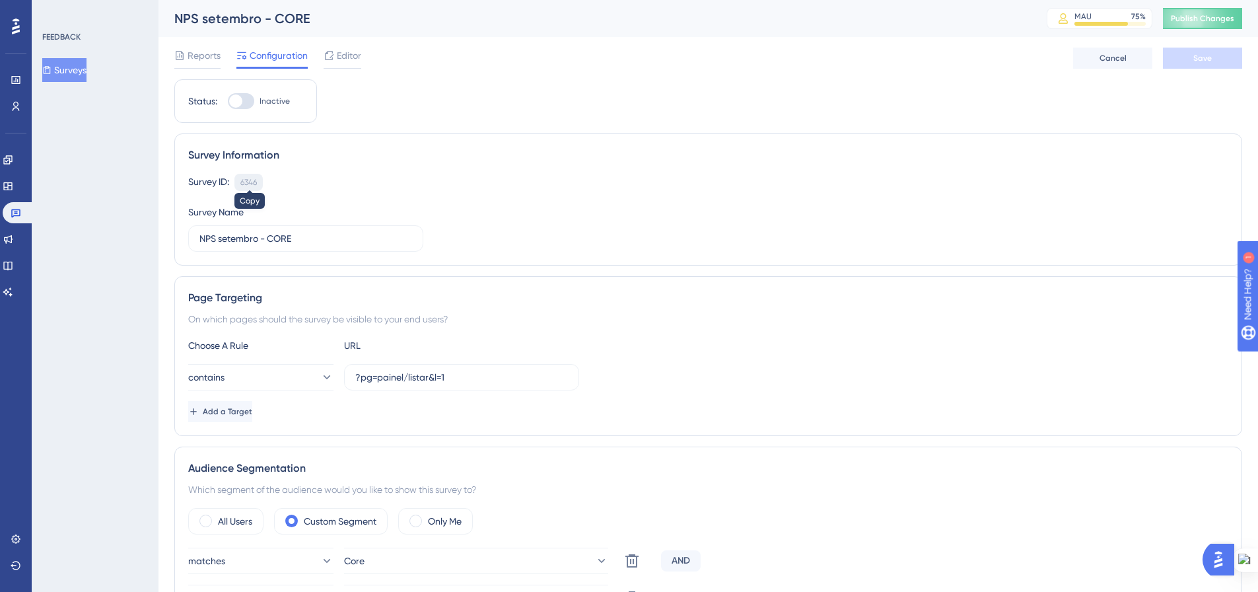
click at [248, 181] on div "6346" at bounding box center [248, 182] width 17 height 11
click at [76, 71] on button "Surveys" at bounding box center [64, 70] width 44 height 24
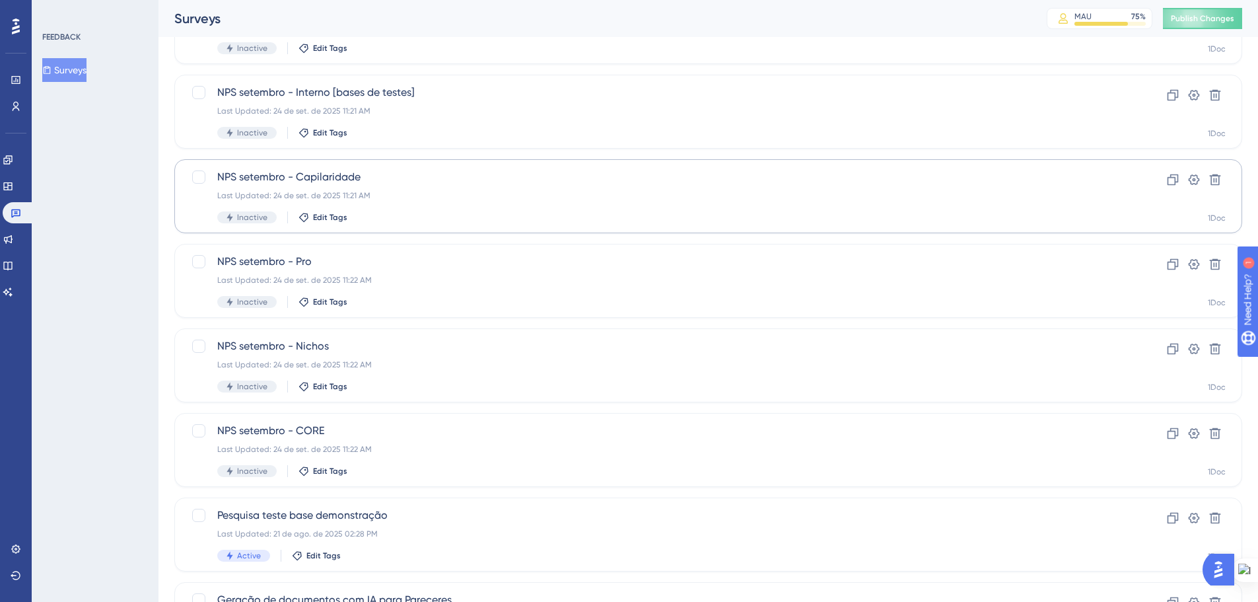
scroll to position [132, 0]
click at [391, 363] on div "Last Updated: 24 de set. de 2025 11:22 AM" at bounding box center [655, 364] width 876 height 11
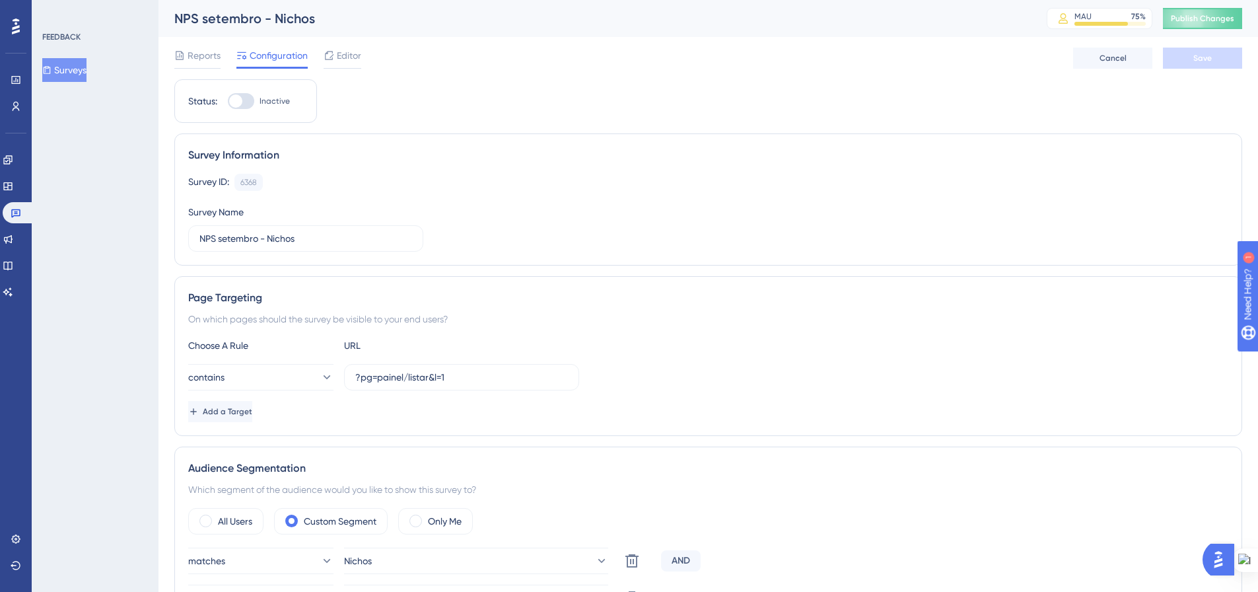
click at [87, 72] on button "Surveys" at bounding box center [64, 70] width 44 height 24
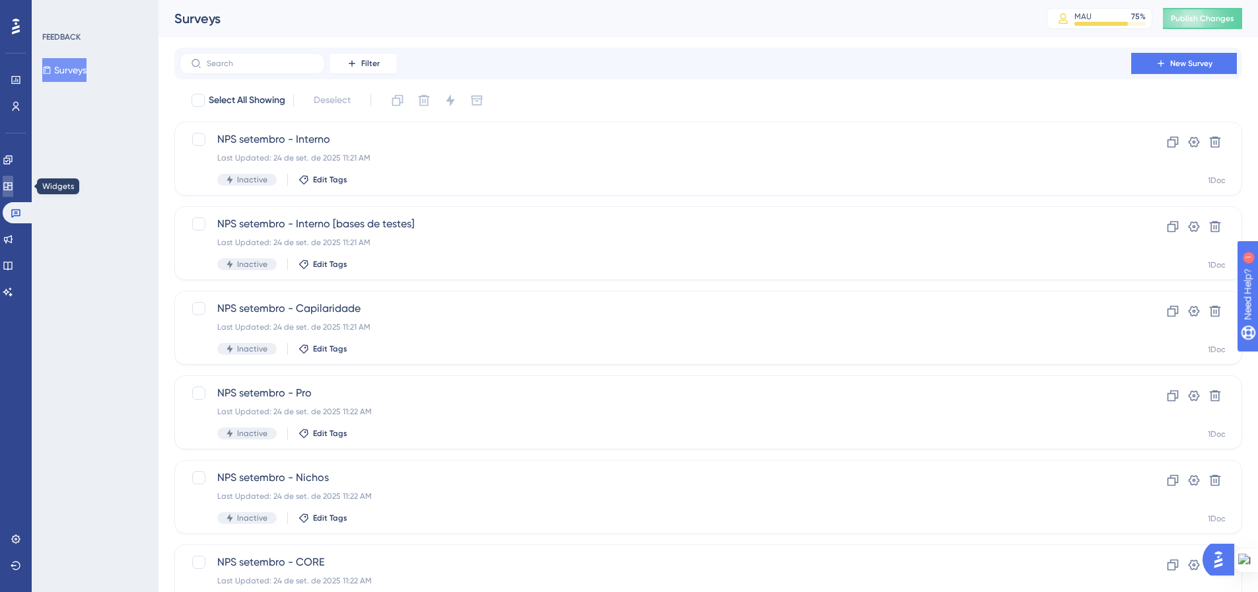
click at [13, 178] on link at bounding box center [8, 186] width 11 height 21
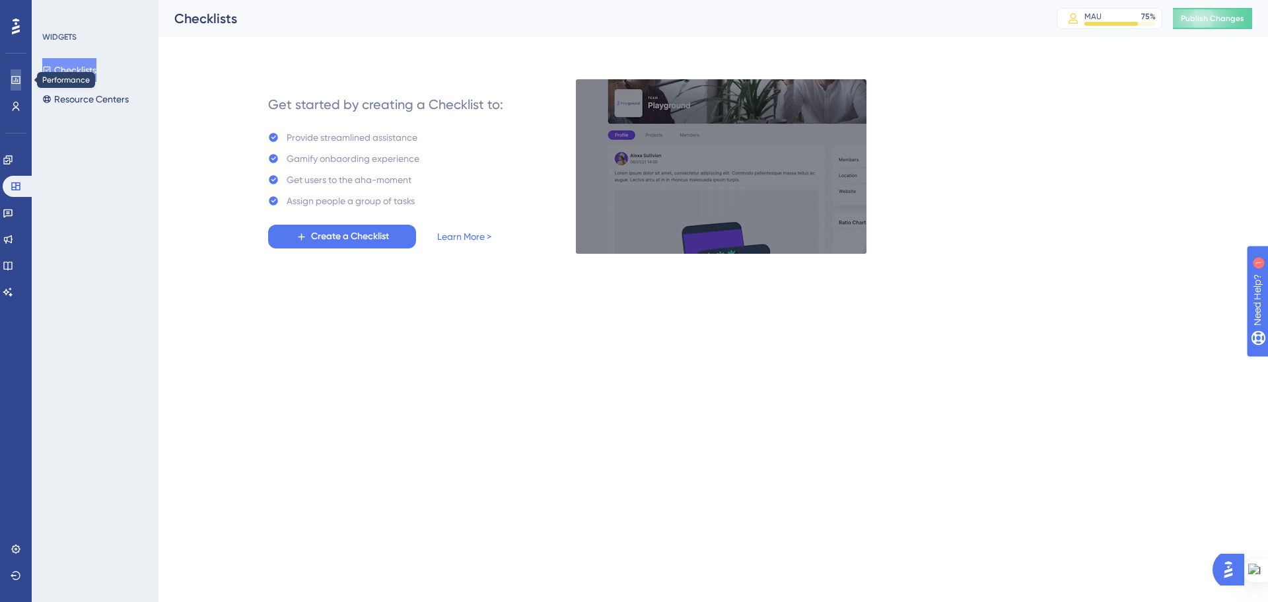
click at [19, 75] on icon at bounding box center [16, 80] width 11 height 11
